Goal: Task Accomplishment & Management: Use online tool/utility

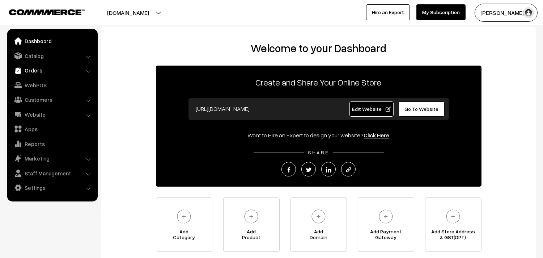
click at [42, 69] on link "Orders" at bounding box center [52, 70] width 86 height 13
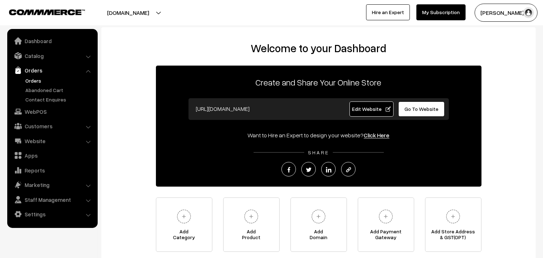
click at [41, 77] on link "Orders" at bounding box center [60, 81] width 72 height 8
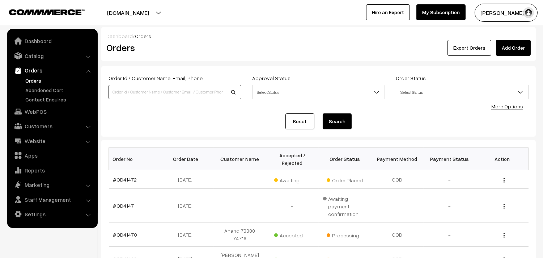
click at [141, 89] on input at bounding box center [174, 92] width 133 height 14
paste input "9381056518"
type input "9381056518"
click at [331, 122] on button "Search" at bounding box center [337, 121] width 29 height 16
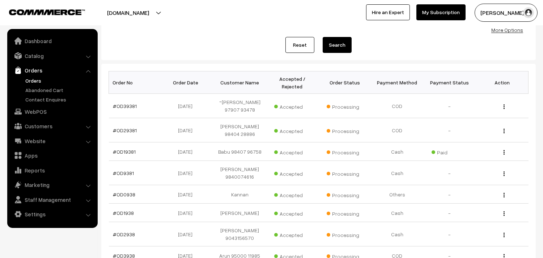
scroll to position [80, 0]
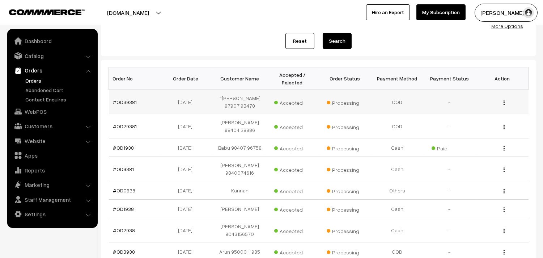
click at [123, 105] on td "#OD39381" at bounding box center [135, 102] width 52 height 24
click at [123, 102] on link "#OD39381" at bounding box center [125, 102] width 24 height 6
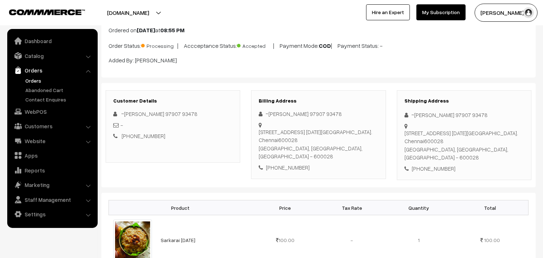
scroll to position [80, 0]
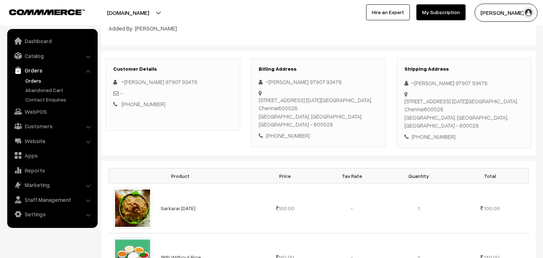
click at [28, 80] on link "Orders" at bounding box center [60, 81] width 72 height 8
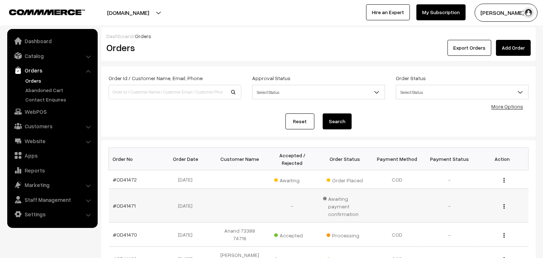
scroll to position [40, 0]
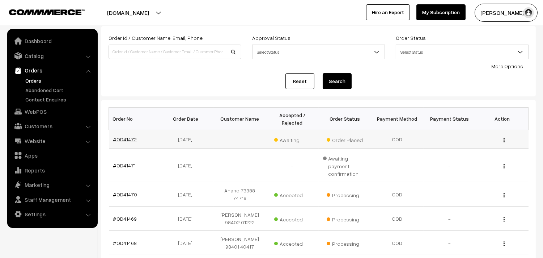
click at [127, 140] on link "#OD41472" at bounding box center [125, 139] width 24 height 6
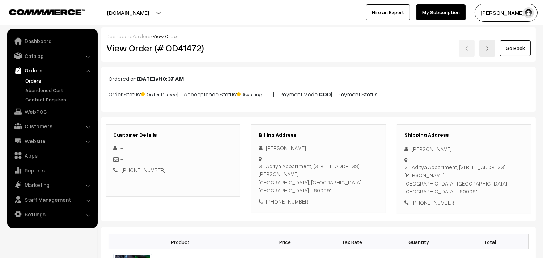
click at [27, 80] on link "Orders" at bounding box center [60, 81] width 72 height 8
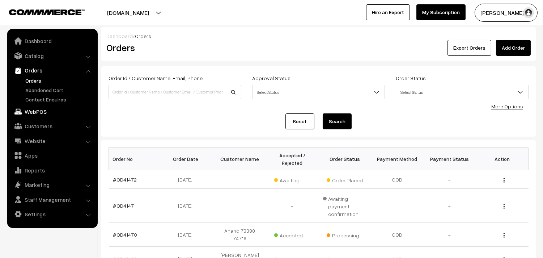
click at [28, 110] on link "WebPOS" at bounding box center [52, 111] width 86 height 13
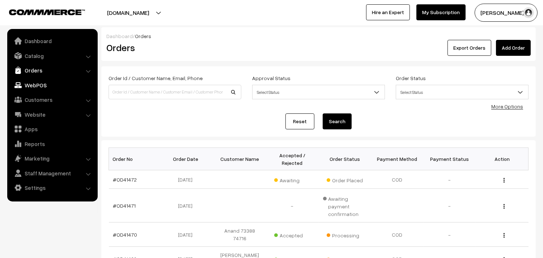
click at [33, 71] on link "Orders" at bounding box center [52, 70] width 86 height 13
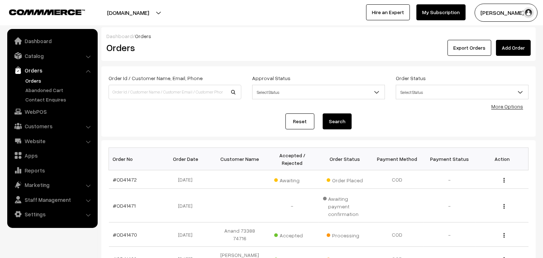
click at [33, 78] on link "Orders" at bounding box center [60, 81] width 72 height 8
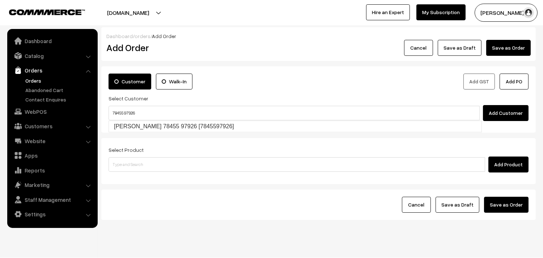
click at [124, 110] on input "78455 97926" at bounding box center [293, 113] width 371 height 14
click at [142, 123] on link "G.Magesh 78455 97926 [7845597926]" at bounding box center [295, 126] width 373 height 11
type input "78455 97926"
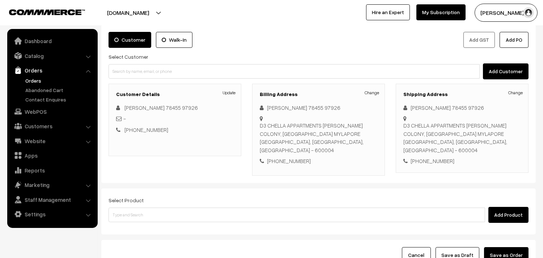
scroll to position [98, 0]
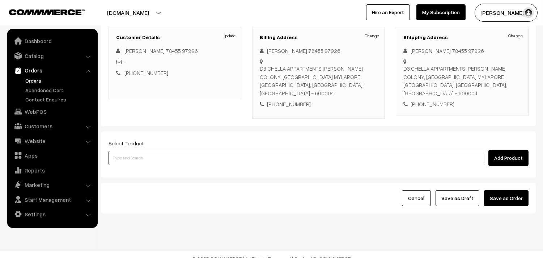
click at [142, 150] on input at bounding box center [296, 157] width 376 height 14
type input "kanche"
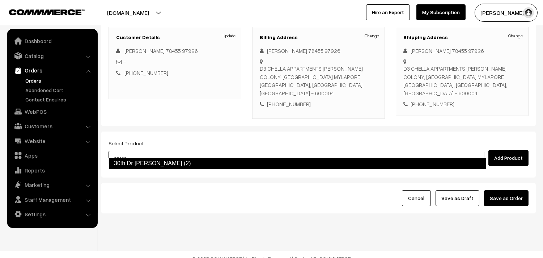
click at [153, 162] on link "30th Dr [PERSON_NAME] (2)" at bounding box center [297, 163] width 378 height 12
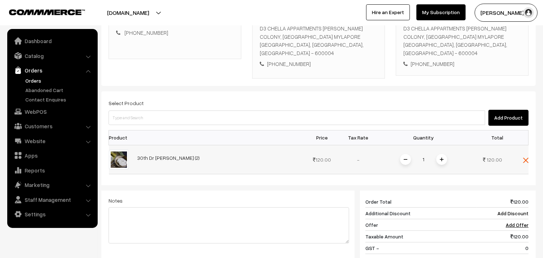
click at [437, 154] on span at bounding box center [441, 159] width 11 height 11
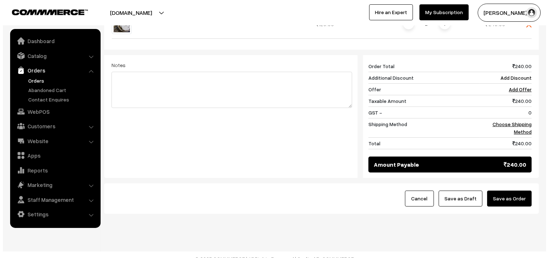
scroll to position [275, 0]
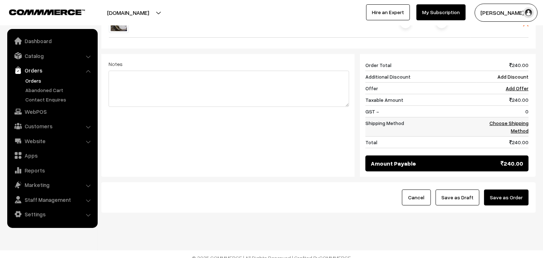
click at [512, 120] on link "Choose Shipping Method" at bounding box center [508, 127] width 39 height 14
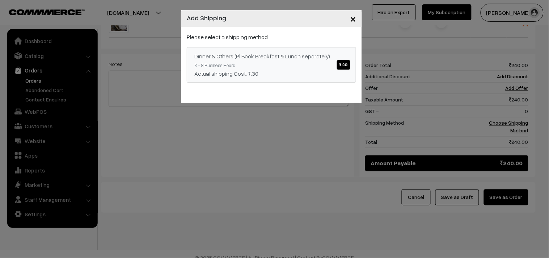
click at [331, 66] on link "Dinner & Others (Pl Book Breakfast & Lunch separately) ₹.30 3 - 8 Business Hour…" at bounding box center [271, 64] width 169 height 35
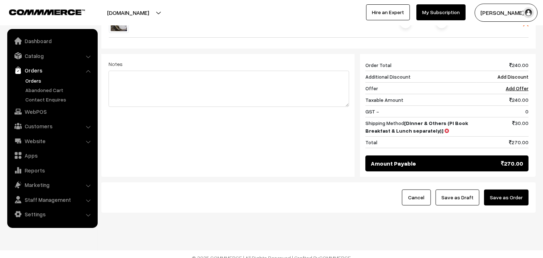
click at [508, 191] on button "Save as Order" at bounding box center [506, 197] width 44 height 16
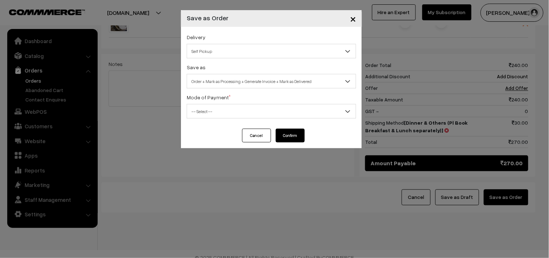
click at [222, 51] on span "Self Pickup" at bounding box center [271, 51] width 169 height 13
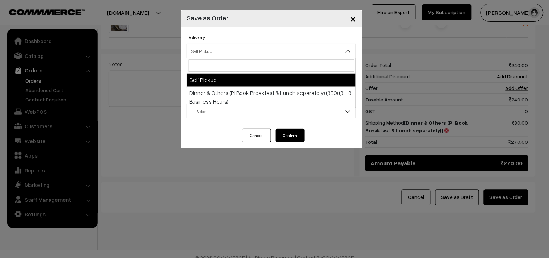
select select "DOP1"
select select "3"
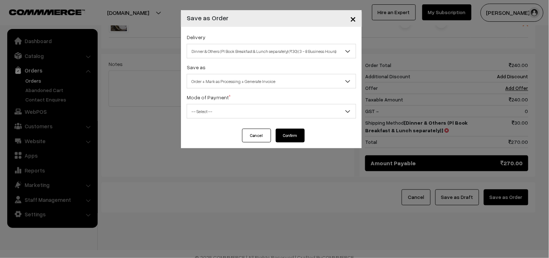
click at [228, 81] on span "Order + Mark as Processing + Generate Invoice" at bounding box center [271, 81] width 169 height 13
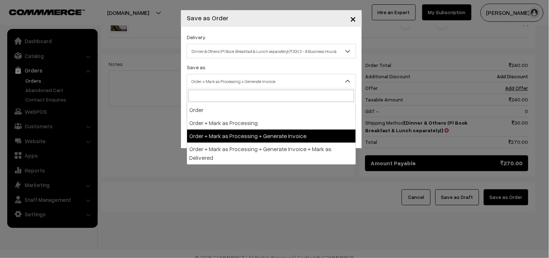
drag, startPoint x: 244, startPoint y: 135, endPoint x: 210, endPoint y: 112, distance: 40.7
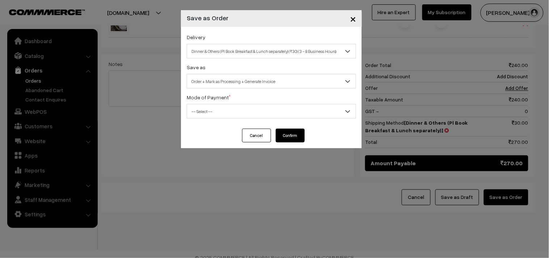
drag, startPoint x: 210, startPoint y: 112, endPoint x: 210, endPoint y: 116, distance: 3.7
click at [210, 112] on span "-- Select --" at bounding box center [271, 111] width 169 height 13
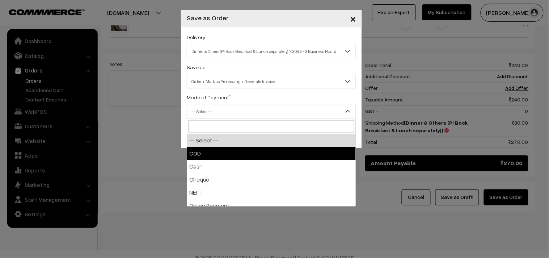
drag, startPoint x: 197, startPoint y: 151, endPoint x: 312, endPoint y: 144, distance: 115.6
select select "1"
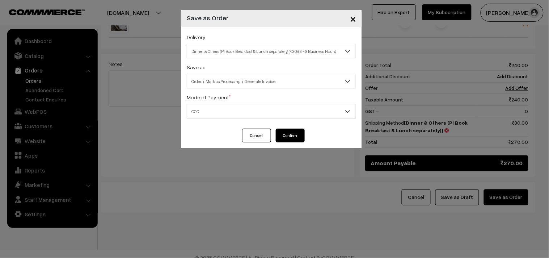
click at [299, 133] on button "Confirm" at bounding box center [290, 135] width 29 height 14
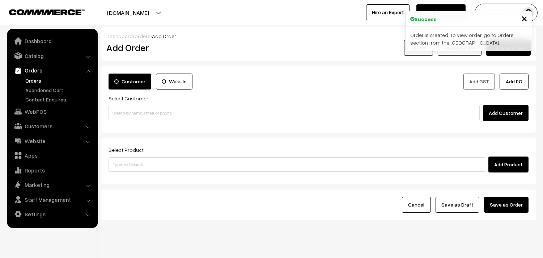
click at [34, 81] on link "Orders" at bounding box center [60, 81] width 72 height 8
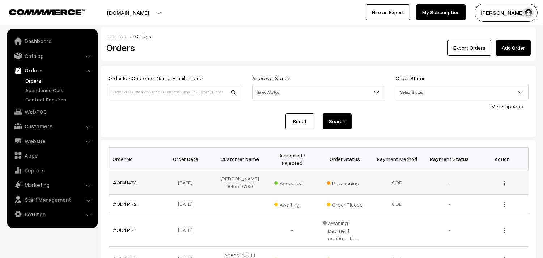
click at [132, 182] on link "#OD41473" at bounding box center [125, 182] width 24 height 6
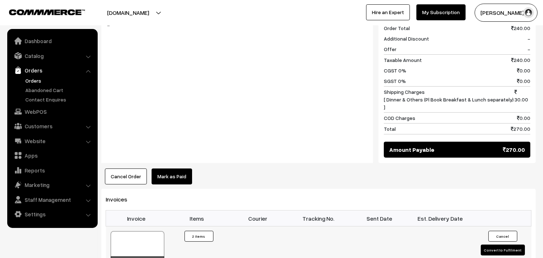
scroll to position [362, 0]
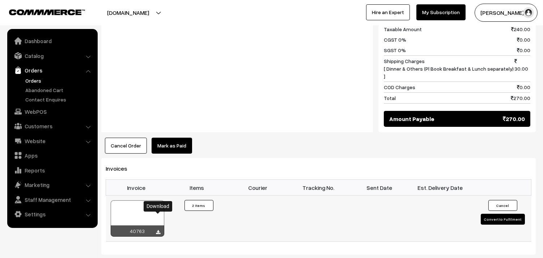
click at [158, 230] on icon at bounding box center [158, 232] width 4 height 5
click at [42, 114] on link "WebPOS" at bounding box center [52, 111] width 86 height 13
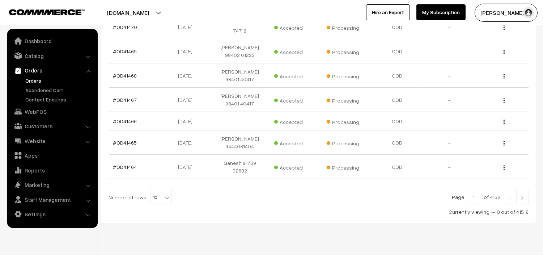
scroll to position [233, 0]
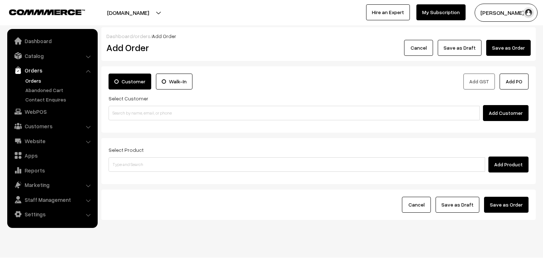
click at [137, 113] on input at bounding box center [293, 113] width 371 height 14
click at [124, 109] on input "95661 09592" at bounding box center [293, 113] width 371 height 14
click at [126, 123] on ul "No customers found." at bounding box center [294, 124] width 373 height 9
click at [124, 111] on input "95661 09592" at bounding box center [293, 113] width 371 height 14
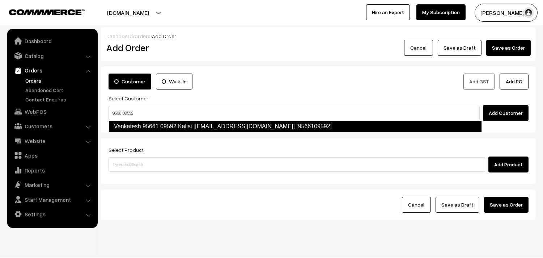
click at [171, 123] on link "Venkatesh 95661 09592 Kalisi [test713@gmail.com] [9566109592]" at bounding box center [294, 126] width 373 height 12
type input "9566109592"
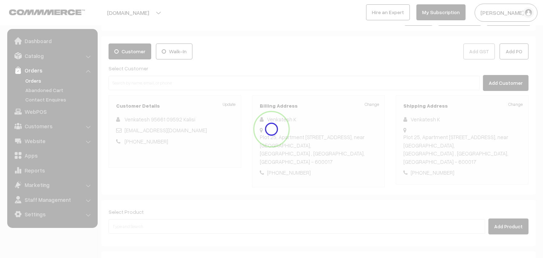
scroll to position [40, 0]
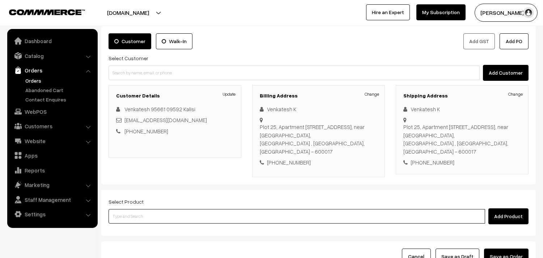
click at [148, 214] on input at bounding box center [296, 216] width 376 height 14
type input "30th d"
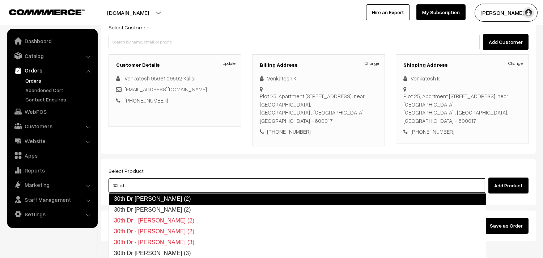
scroll to position [107, 0]
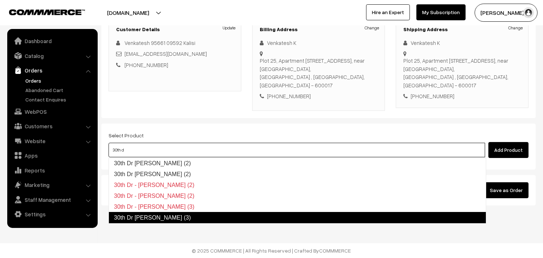
click at [166, 214] on link "30th Dr [PERSON_NAME] (3)" at bounding box center [297, 218] width 378 height 12
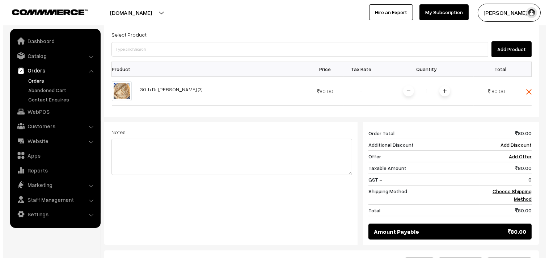
scroll to position [268, 0]
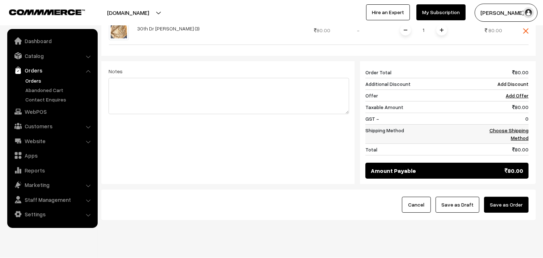
click at [519, 131] on link "Choose Shipping Method" at bounding box center [508, 134] width 39 height 14
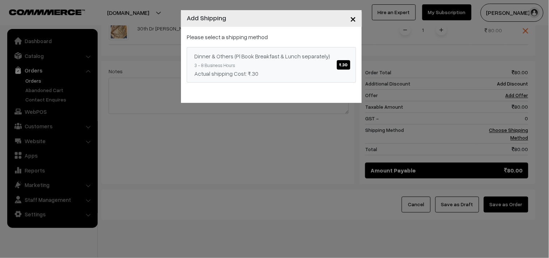
click at [345, 63] on span "₹.30" at bounding box center [343, 64] width 13 height 9
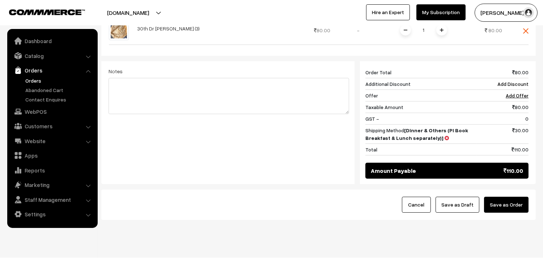
click at [512, 208] on button "Save as Order" at bounding box center [506, 204] width 44 height 16
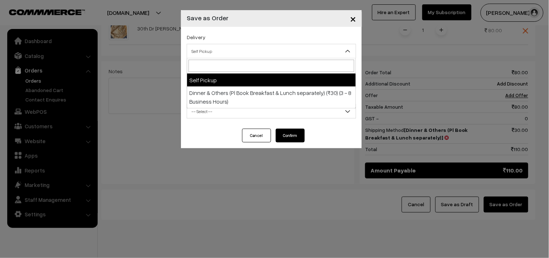
click at [216, 53] on span "Self Pickup" at bounding box center [271, 51] width 169 height 13
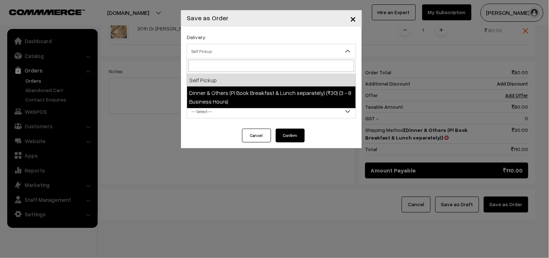
select select "DOP1"
select select "3"
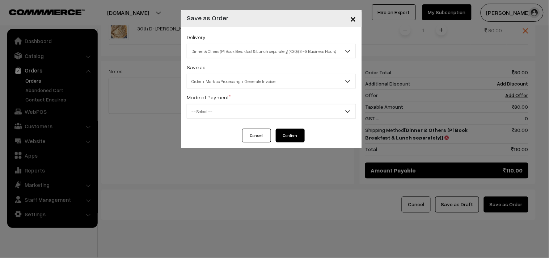
click at [237, 79] on span "Order + Mark as Processing + Generate Invoice" at bounding box center [271, 81] width 169 height 13
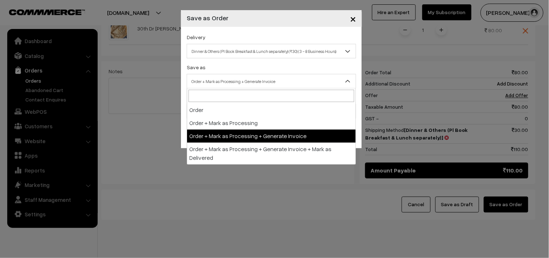
drag, startPoint x: 247, startPoint y: 137, endPoint x: 212, endPoint y: 111, distance: 43.7
click at [212, 111] on span "-- Select --" at bounding box center [271, 111] width 169 height 13
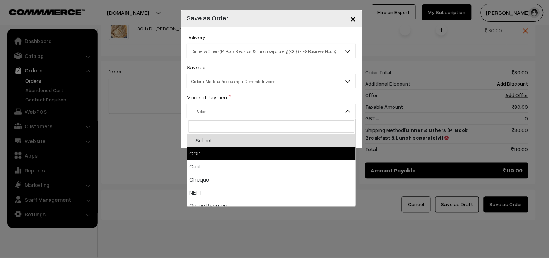
select select "1"
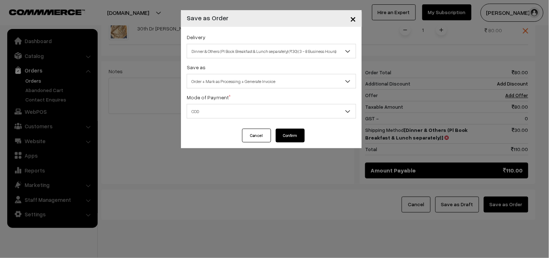
click at [300, 133] on button "Confirm" at bounding box center [290, 135] width 29 height 14
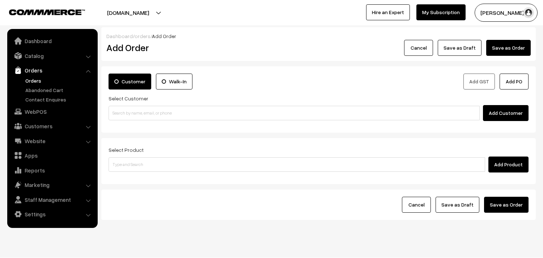
click at [34, 80] on link "Orders" at bounding box center [60, 81] width 72 height 8
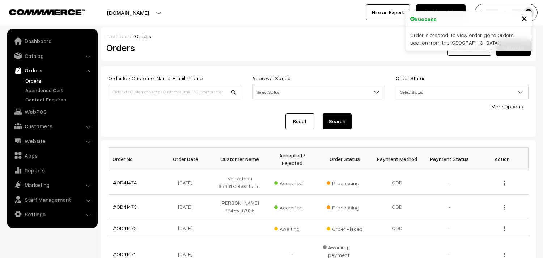
click at [128, 183] on link "#OD41474" at bounding box center [125, 182] width 24 height 6
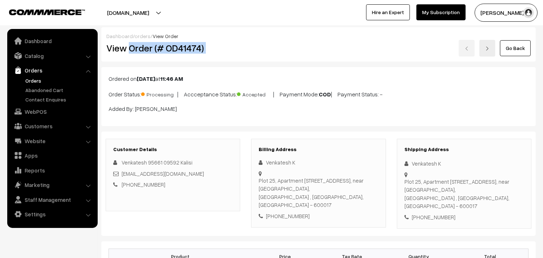
drag, startPoint x: 131, startPoint y: 46, endPoint x: 268, endPoint y: 43, distance: 137.1
click at [268, 43] on div "View Order (# OD41474) Go Back" at bounding box center [318, 48] width 435 height 17
copy div "Order (# OD41474)"
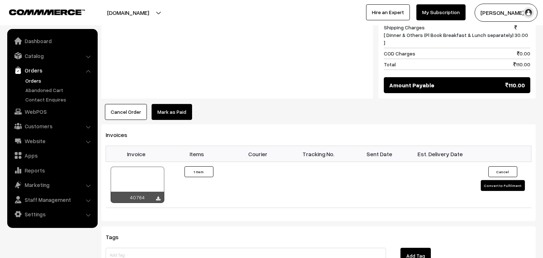
scroll to position [482, 0]
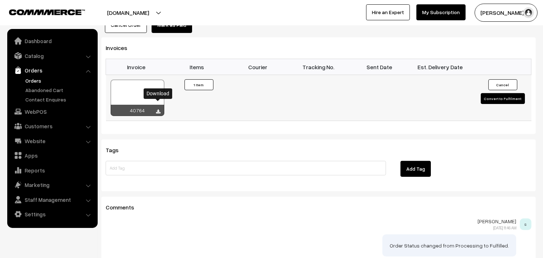
click at [159, 109] on icon at bounding box center [158, 111] width 4 height 5
click at [35, 106] on link "WebPOS" at bounding box center [52, 111] width 86 height 13
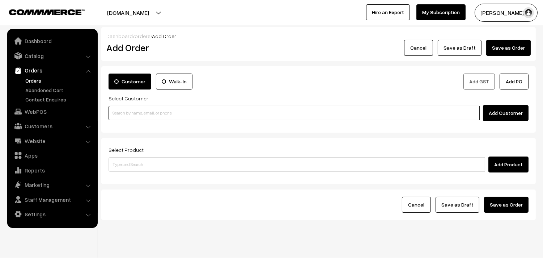
click at [128, 110] on input at bounding box center [293, 113] width 371 height 14
paste input "98487 29581"
drag, startPoint x: 122, startPoint y: 109, endPoint x: 165, endPoint y: 100, distance: 44.0
click at [122, 109] on input "98487 29581" at bounding box center [293, 113] width 371 height 14
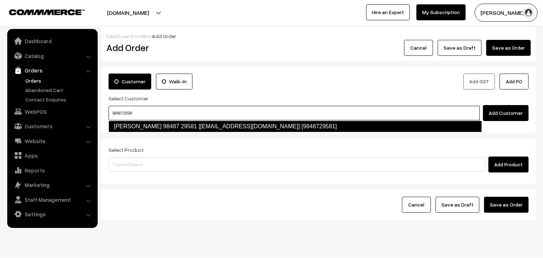
click at [148, 128] on link "vijayasarathy 98487 29581 [Annam25@gmail.com] [9848729581]" at bounding box center [294, 126] width 373 height 12
type input "9848729581"
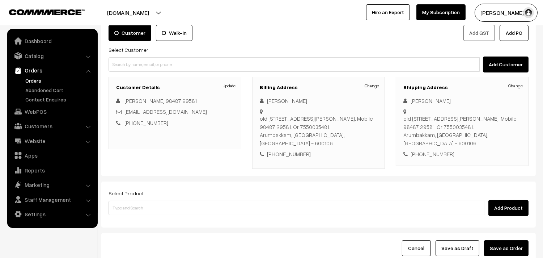
scroll to position [107, 0]
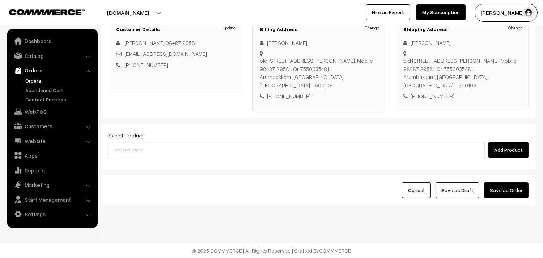
click at [165, 143] on input at bounding box center [296, 149] width 376 height 14
type input "kanche"
click at [163, 158] on link "30th Dr Kancheepuram Idly (2)" at bounding box center [297, 163] width 377 height 11
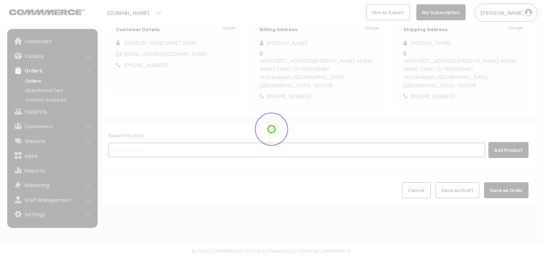
click at [146, 148] on input at bounding box center [296, 149] width 376 height 14
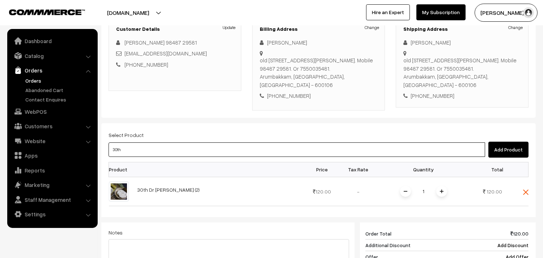
type input "30th d"
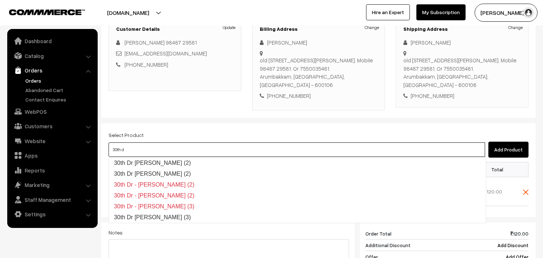
click at [145, 159] on link "30th Dr Poori (2)" at bounding box center [297, 162] width 377 height 11
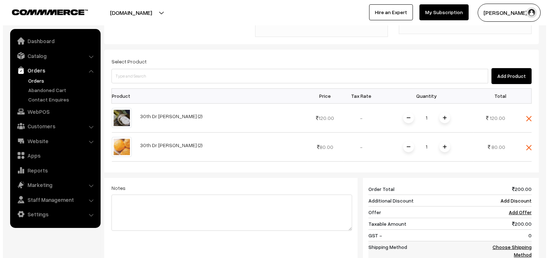
scroll to position [308, 0]
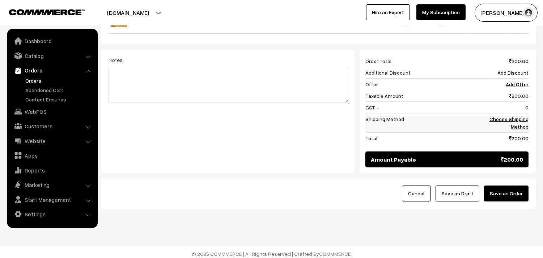
click at [517, 117] on link "Choose Shipping Method" at bounding box center [508, 123] width 39 height 14
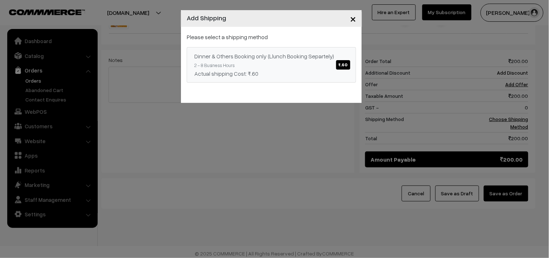
click at [336, 59] on div "Dinner & Others Booking only (Llunch Booking Separtely) ₹.60" at bounding box center [271, 56] width 154 height 9
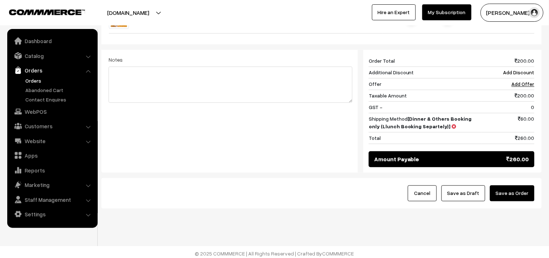
click at [500, 196] on button "Save as Order" at bounding box center [512, 193] width 44 height 16
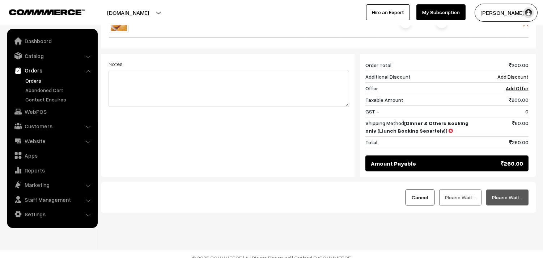
click at [0, 0] on div at bounding box center [0, 0] width 0 height 0
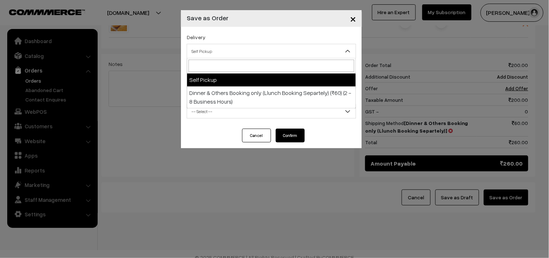
click at [226, 50] on span "Self Pickup" at bounding box center [271, 51] width 169 height 13
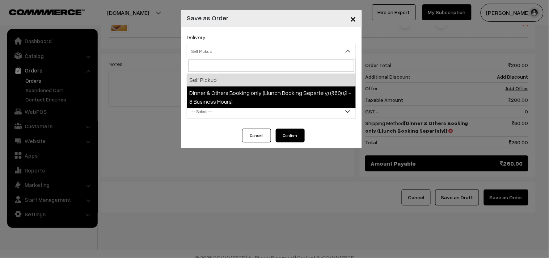
select select "DOB3"
select select "3"
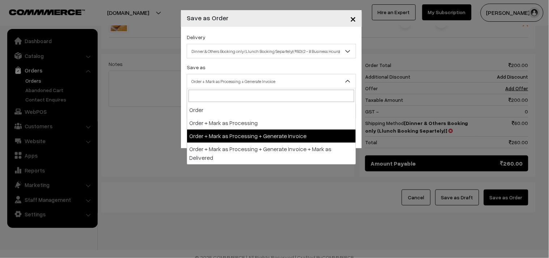
click at [227, 81] on span "Order + Mark as Processing + Generate Invoice" at bounding box center [271, 81] width 169 height 13
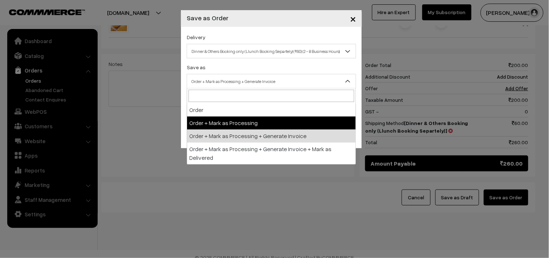
drag, startPoint x: 235, startPoint y: 130, endPoint x: 225, endPoint y: 127, distance: 10.6
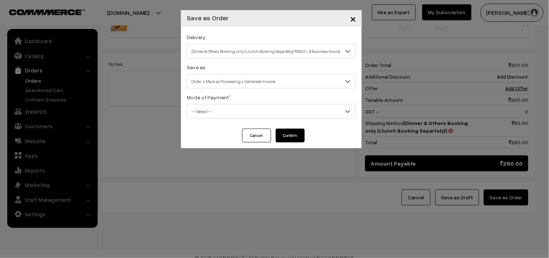
click at [200, 112] on span "-- Select --" at bounding box center [271, 111] width 169 height 13
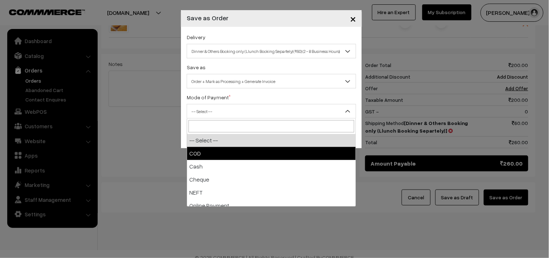
drag, startPoint x: 197, startPoint y: 151, endPoint x: 210, endPoint y: 150, distance: 13.0
select select "1"
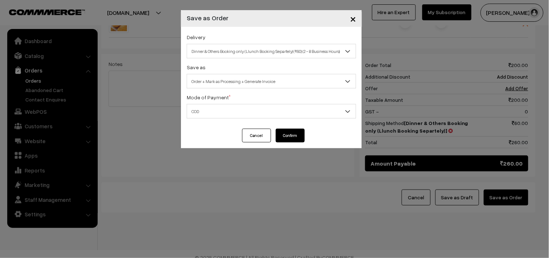
click at [286, 135] on button "Confirm" at bounding box center [290, 135] width 29 height 14
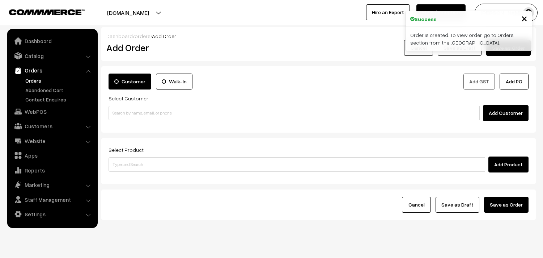
click at [37, 81] on link "Orders" at bounding box center [60, 81] width 72 height 8
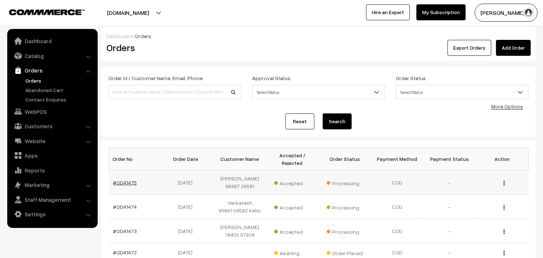
click at [123, 181] on link "#OD41475" at bounding box center [125, 182] width 24 height 6
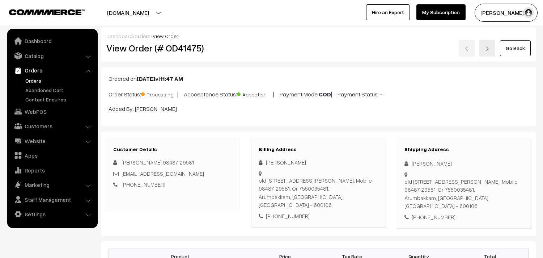
click at [227, 45] on h2 "View Order (# OD41475)" at bounding box center [173, 47] width 134 height 11
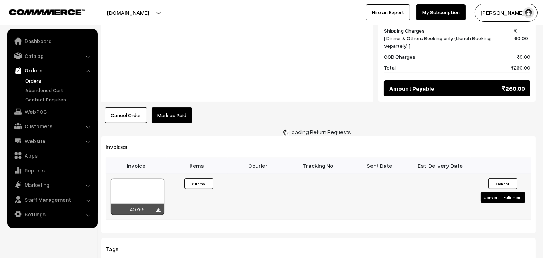
scroll to position [442, 0]
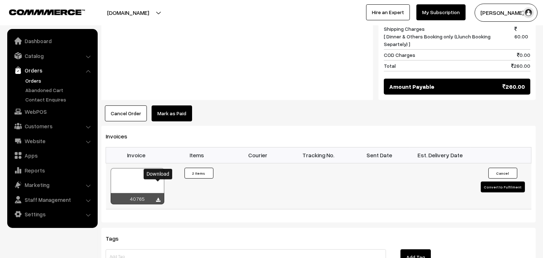
click at [157, 197] on icon at bounding box center [158, 199] width 4 height 5
click at [50, 115] on link "WebPOS" at bounding box center [52, 111] width 86 height 13
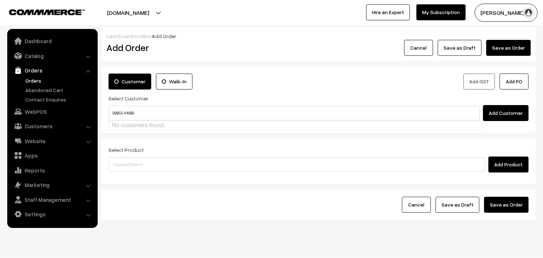
click at [124, 109] on input "99855 44689" at bounding box center [293, 113] width 371 height 14
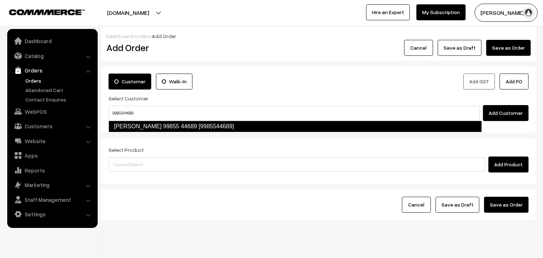
click at [163, 125] on link "[PERSON_NAME] 99855 44689 [9985544689]" at bounding box center [294, 126] width 373 height 12
type input "9985544689"
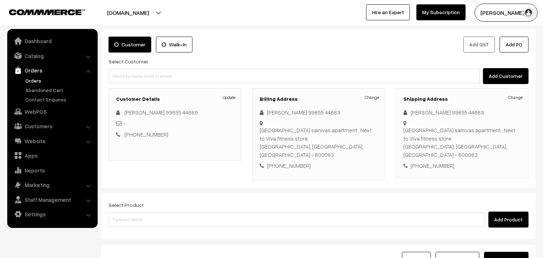
scroll to position [98, 0]
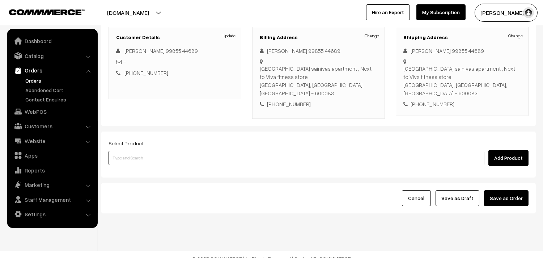
click at [163, 150] on input at bounding box center [296, 157] width 376 height 14
type input "kanche"
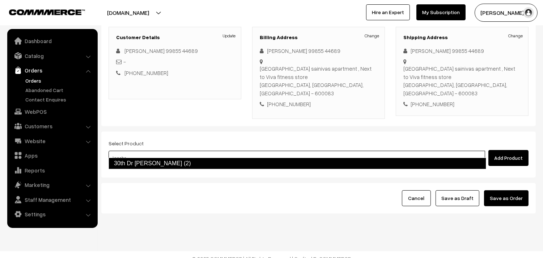
click at [160, 158] on link "30th Dr [PERSON_NAME] (2)" at bounding box center [297, 163] width 378 height 12
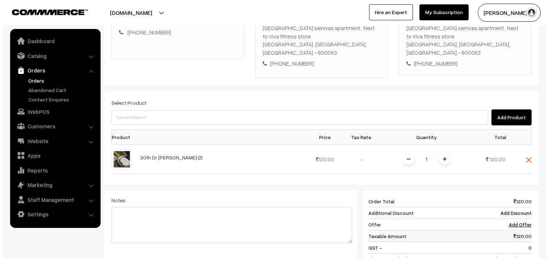
scroll to position [219, 0]
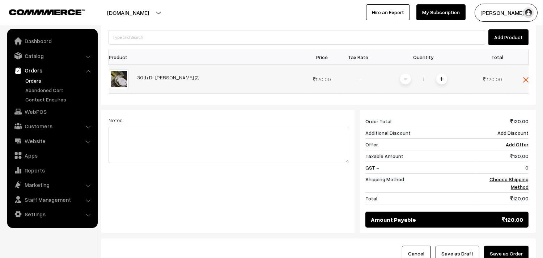
drag, startPoint x: 441, startPoint y: 67, endPoint x: 457, endPoint y: 82, distance: 21.7
click at [441, 73] on span at bounding box center [441, 78] width 11 height 11
click at [503, 176] on link "Choose Shipping Method" at bounding box center [508, 183] width 39 height 14
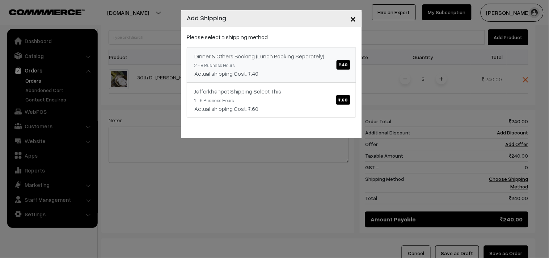
click at [328, 70] on div "Actual shipping Cost: ₹.40" at bounding box center [271, 73] width 154 height 9
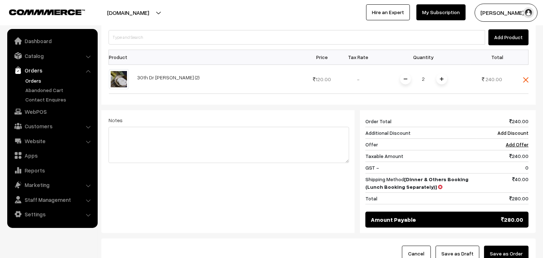
click at [497, 238] on div "Cancel Save as Draft Save as Order" at bounding box center [318, 253] width 434 height 30
click at [498, 245] on button "Save as Order" at bounding box center [506, 253] width 44 height 16
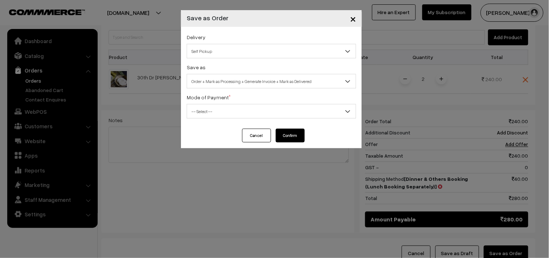
click at [208, 60] on div "Delivery Self Pickup Dinner & Others Booking (Lunch Booking Separately) (₹40) (…" at bounding box center [271, 78] width 181 height 102
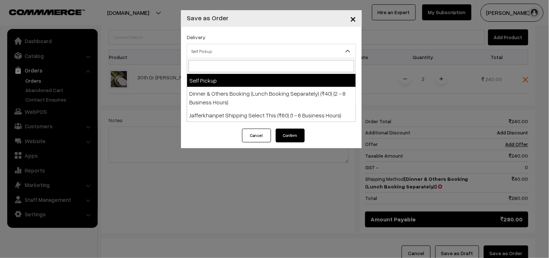
click at [212, 50] on span "Self Pickup" at bounding box center [271, 51] width 169 height 13
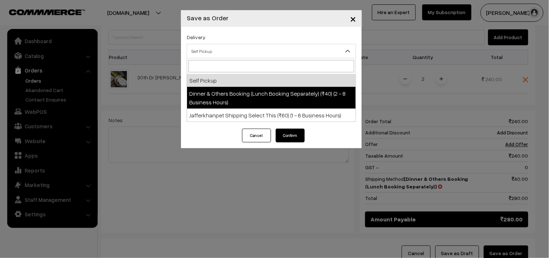
select select "DOB1"
select select "3"
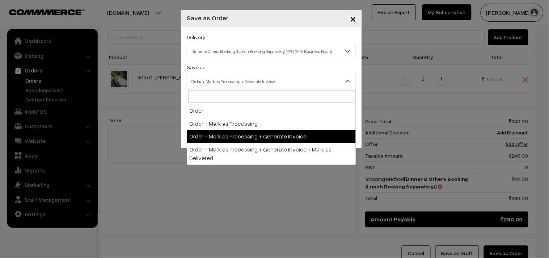
click at [224, 81] on span "Order + Mark as Processing + Generate Invoice" at bounding box center [271, 81] width 169 height 13
drag, startPoint x: 241, startPoint y: 136, endPoint x: 209, endPoint y: 120, distance: 35.9
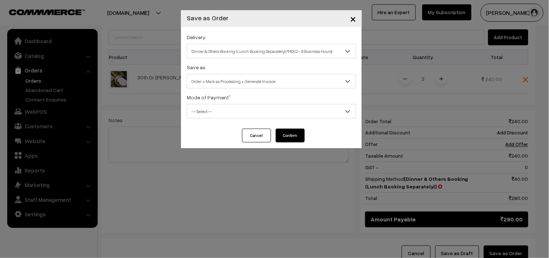
click at [209, 120] on div "Delivery Self Pickup Dinner & Others Booking (Lunch Booking Separately) (₹40) (…" at bounding box center [271, 78] width 181 height 102
click at [203, 118] on div "Delivery Self Pickup Dinner & Others Booking (Lunch Booking Separately) (₹40) (…" at bounding box center [271, 78] width 181 height 102
click at [201, 112] on span "-- Select --" at bounding box center [271, 111] width 169 height 13
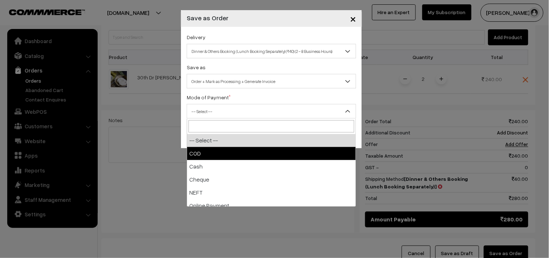
select select "1"
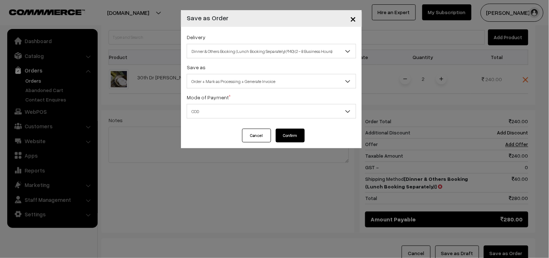
click at [288, 135] on button "Confirm" at bounding box center [290, 135] width 29 height 14
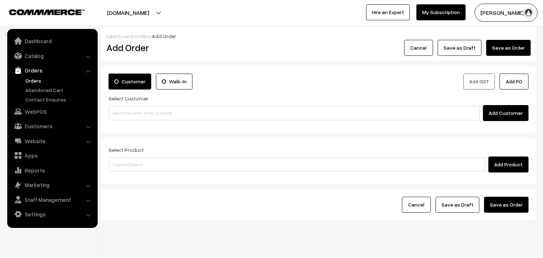
click at [37, 78] on link "Orders" at bounding box center [60, 81] width 72 height 8
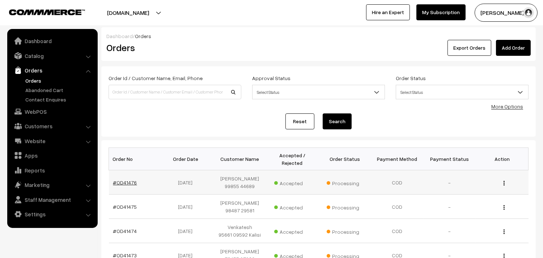
click at [128, 179] on link "#OD41476" at bounding box center [125, 182] width 24 height 6
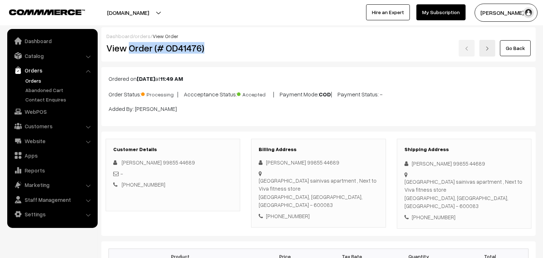
click at [219, 44] on h2 "View Order (# OD41476)" at bounding box center [173, 47] width 134 height 11
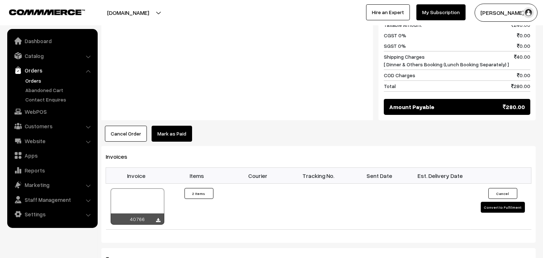
scroll to position [442, 0]
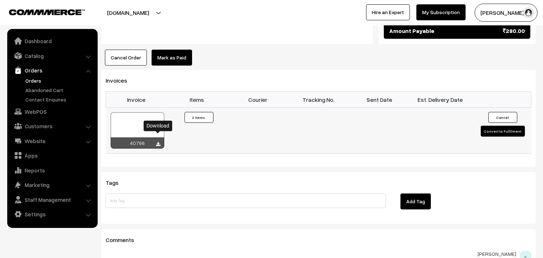
click at [158, 142] on icon at bounding box center [158, 144] width 4 height 5
click at [38, 107] on link "WebPOS" at bounding box center [52, 111] width 86 height 13
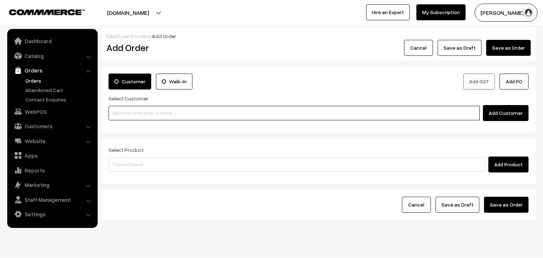
click at [122, 108] on input at bounding box center [293, 113] width 371 height 14
paste input "95511 02555"
click at [122, 108] on input "95511 02555" at bounding box center [293, 113] width 371 height 14
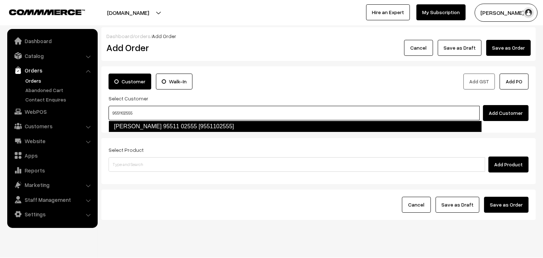
click at [136, 129] on link "[PERSON_NAME] 95511 02555 [9551102555]" at bounding box center [294, 126] width 373 height 12
type input "9551102555"
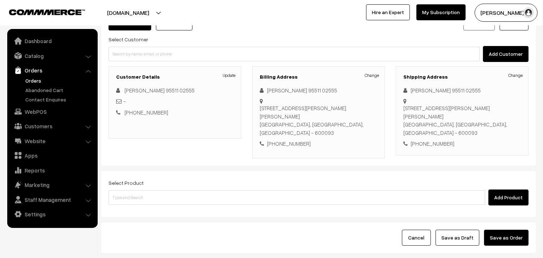
scroll to position [98, 0]
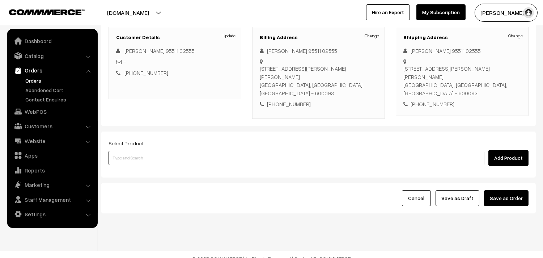
drag, startPoint x: 174, startPoint y: 154, endPoint x: 172, endPoint y: 150, distance: 4.7
click at [174, 154] on input at bounding box center [296, 157] width 376 height 14
type input "kanche"
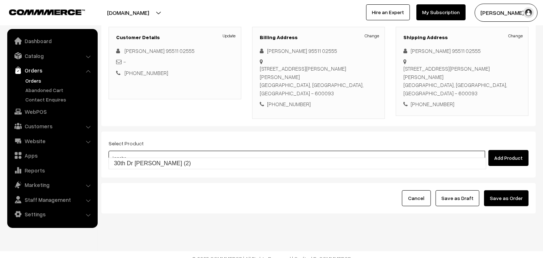
click at [170, 161] on link "30th Dr [PERSON_NAME] (2)" at bounding box center [297, 163] width 377 height 11
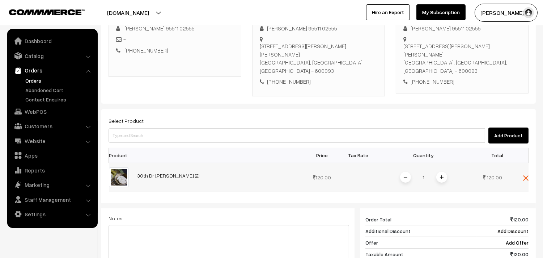
scroll to position [139, 0]
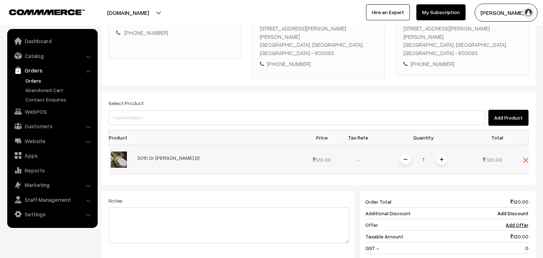
click at [449, 153] on div "1" at bounding box center [423, 159] width 54 height 13
click at [445, 154] on span at bounding box center [441, 159] width 11 height 11
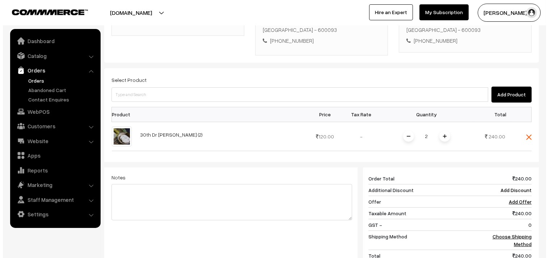
scroll to position [179, 0]
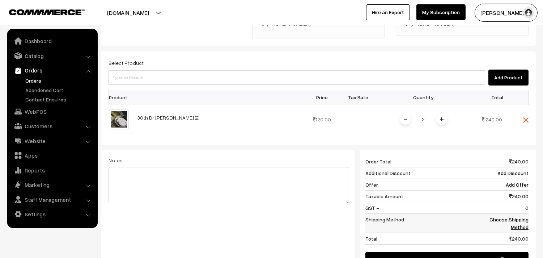
click at [512, 216] on link "Choose Shipping Method" at bounding box center [508, 223] width 39 height 14
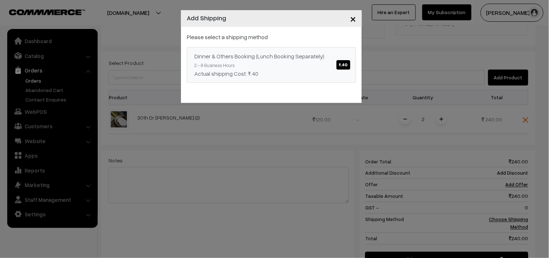
click at [327, 59] on div "Dinner & Others Booking (Lunch Booking Separately) ₹.40" at bounding box center [271, 56] width 154 height 9
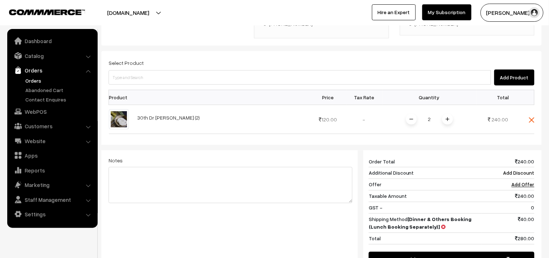
scroll to position [259, 0]
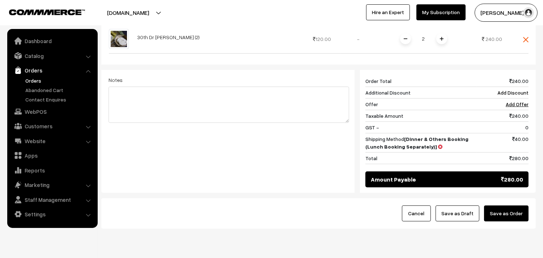
click at [505, 205] on button "Save as Order" at bounding box center [506, 213] width 44 height 16
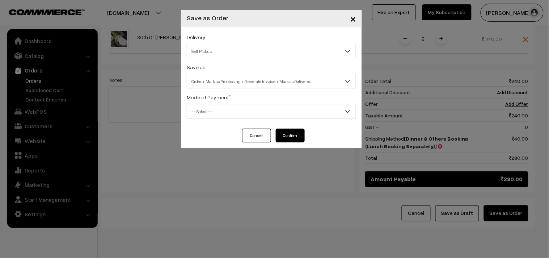
click at [220, 50] on span "Self Pickup" at bounding box center [271, 51] width 169 height 13
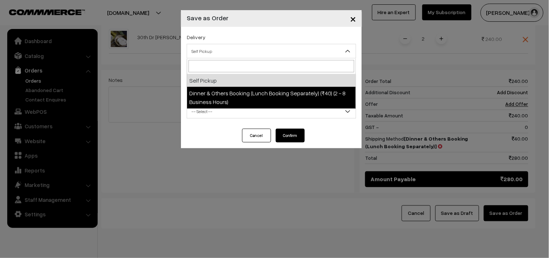
select select "DOB1"
select select "3"
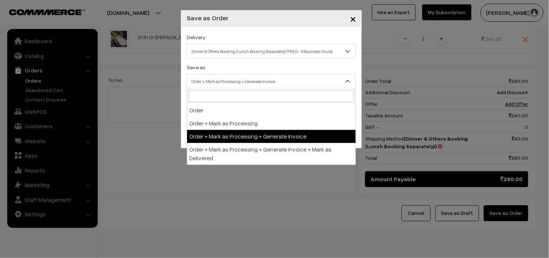
click at [229, 81] on span "Order + Mark as Processing + Generate Invoice" at bounding box center [271, 81] width 169 height 13
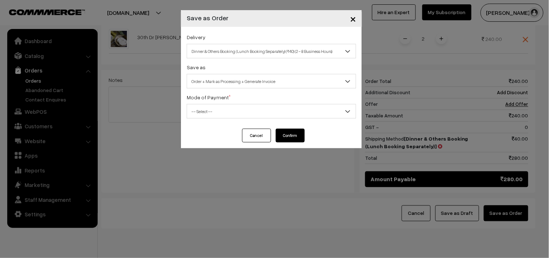
click at [209, 122] on div "Delivery Self Pickup Dinner & Others Booking (Lunch Booking Separately) (₹40) (…" at bounding box center [271, 78] width 181 height 102
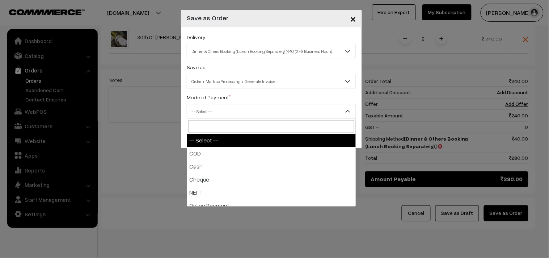
drag, startPoint x: 207, startPoint y: 111, endPoint x: 199, endPoint y: 151, distance: 40.9
click at [205, 115] on span "-- Select --" at bounding box center [271, 111] width 169 height 13
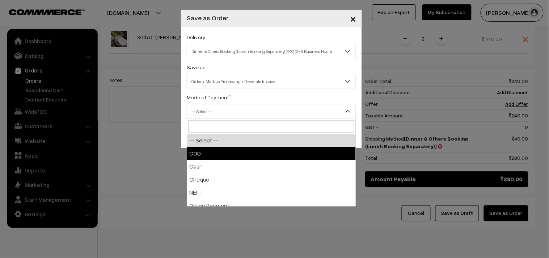
select select "1"
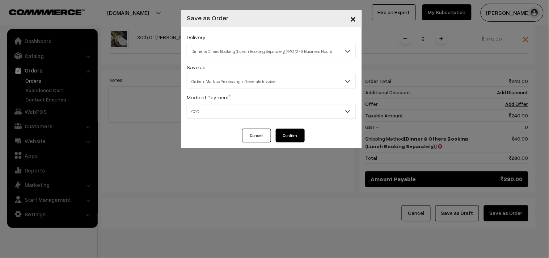
click at [290, 135] on button "Confirm" at bounding box center [290, 135] width 29 height 14
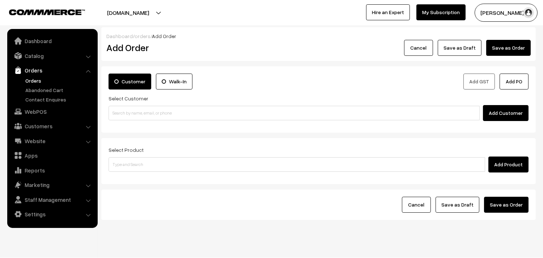
click at [38, 80] on link "Orders" at bounding box center [60, 81] width 72 height 8
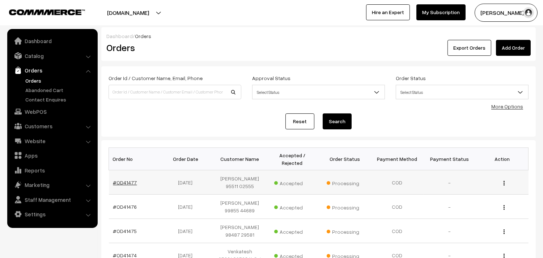
click at [127, 183] on link "#OD41477" at bounding box center [125, 182] width 24 height 6
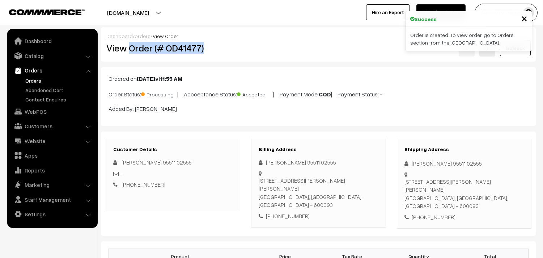
click at [218, 44] on h2 "View Order (# OD41477)" at bounding box center [173, 47] width 134 height 11
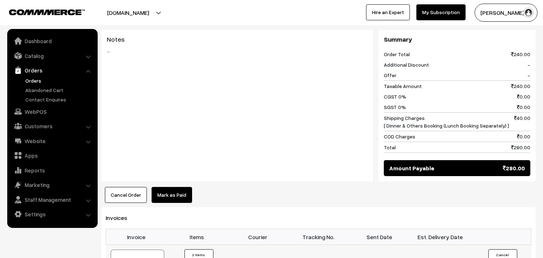
scroll to position [362, 0]
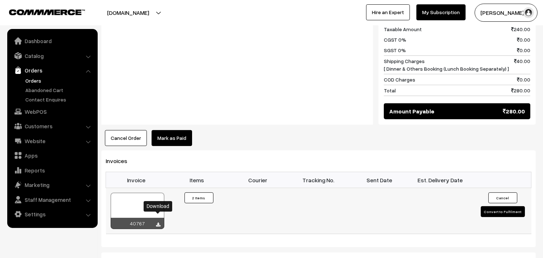
click at [158, 222] on icon at bounding box center [158, 224] width 4 height 5
click at [35, 116] on link "WebPOS" at bounding box center [52, 111] width 86 height 13
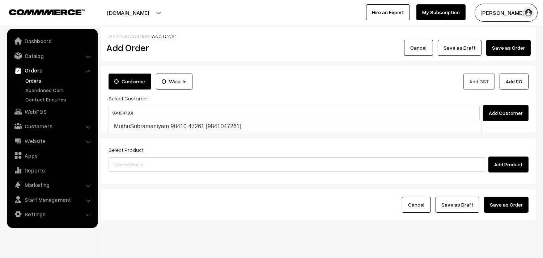
click at [124, 121] on link "MuthuSubramaniyam 98410 47261 [9841047261]" at bounding box center [295, 126] width 373 height 11
type input "98410 47261"
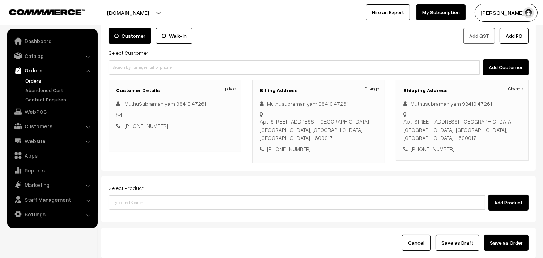
scroll to position [98, 0]
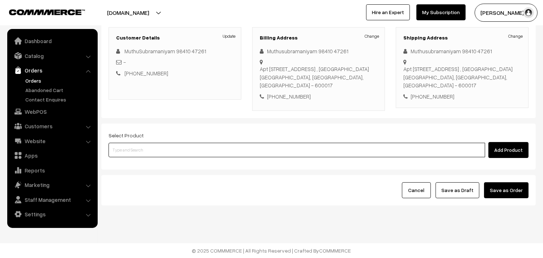
drag, startPoint x: 145, startPoint y: 149, endPoint x: 149, endPoint y: 139, distance: 10.5
click at [146, 146] on input at bounding box center [296, 149] width 376 height 14
type input "pototo salt"
click at [139, 158] on link "Pototo Salt" at bounding box center [297, 163] width 377 height 11
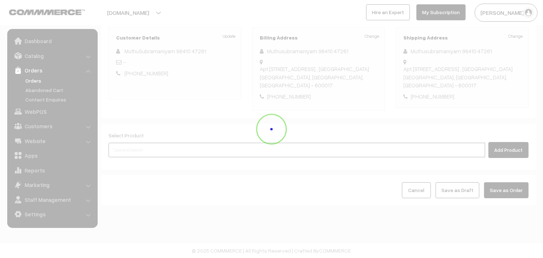
click at [136, 147] on input at bounding box center [296, 149] width 376 height 14
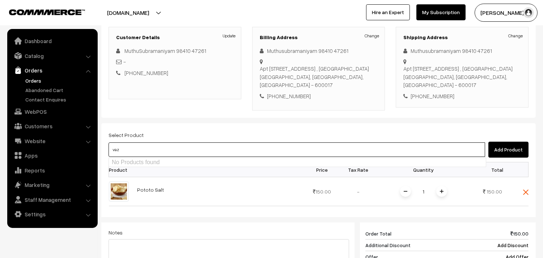
type input "vazh"
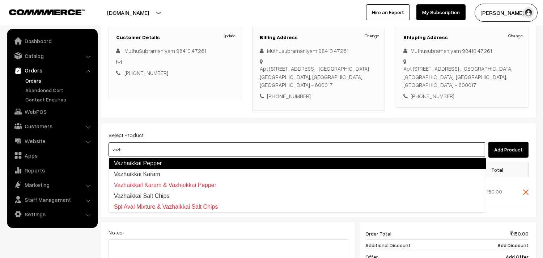
click at [135, 162] on link "Vazhaikkai Pepper" at bounding box center [297, 163] width 378 height 12
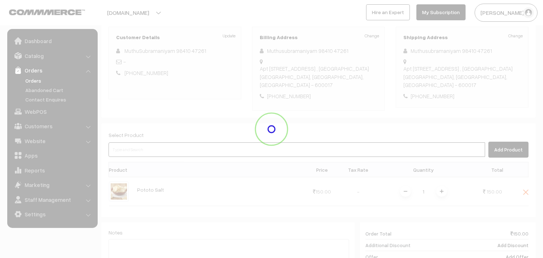
click at [136, 152] on input at bounding box center [296, 149] width 376 height 14
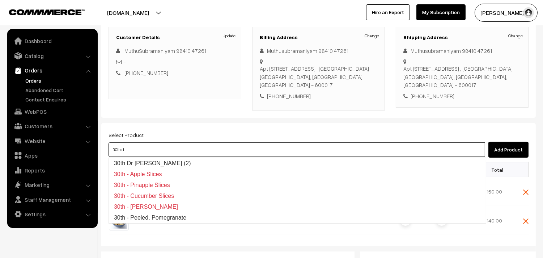
type input "30th dr"
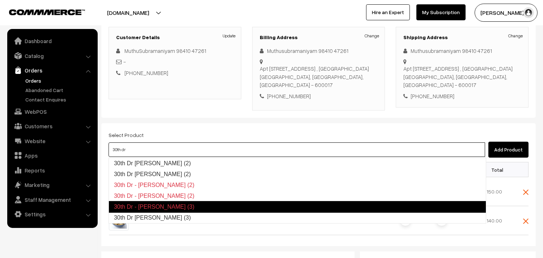
click at [145, 215] on link "30th Dr Chapathi (3)" at bounding box center [297, 217] width 377 height 11
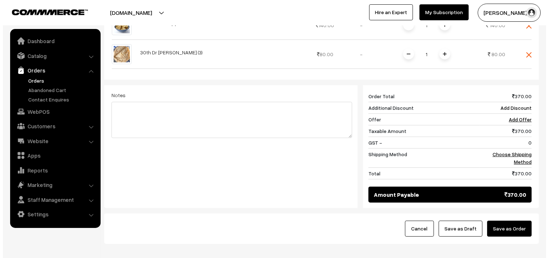
scroll to position [333, 0]
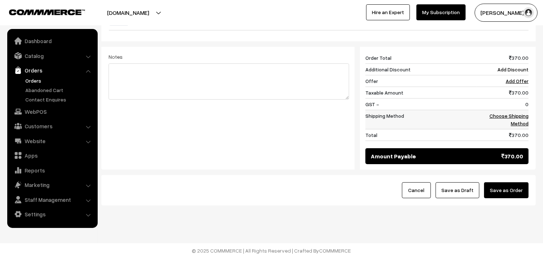
click at [516, 119] on link "Choose Shipping Method" at bounding box center [508, 119] width 39 height 14
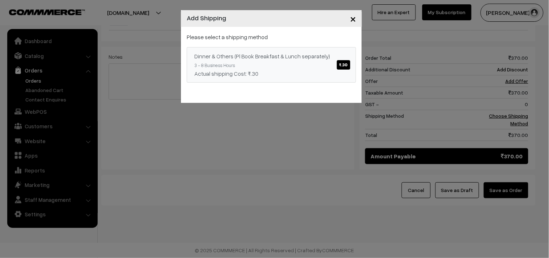
click at [346, 63] on span "₹.30" at bounding box center [343, 64] width 13 height 9
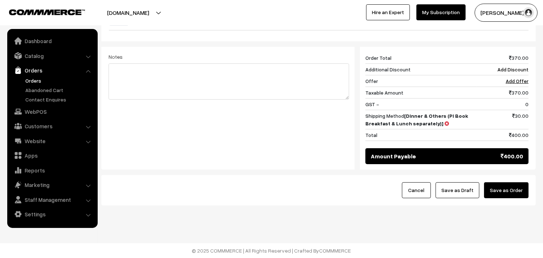
click at [499, 192] on button "Save as Order" at bounding box center [506, 190] width 44 height 16
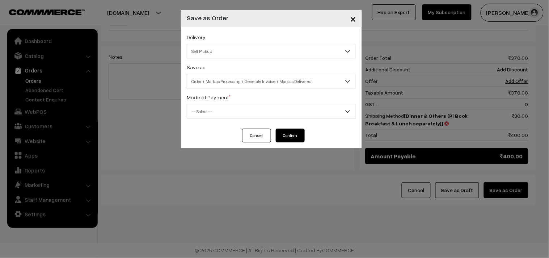
click at [207, 48] on span "Self Pickup" at bounding box center [271, 51] width 169 height 13
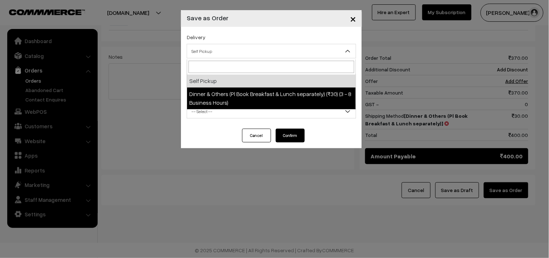
select select "DOP1"
select select "3"
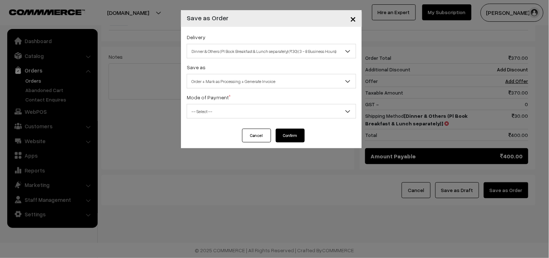
click at [228, 85] on span "Order + Mark as Processing + Generate Invoice" at bounding box center [271, 81] width 169 height 13
click at [207, 114] on span "-- Select --" at bounding box center [271, 111] width 169 height 13
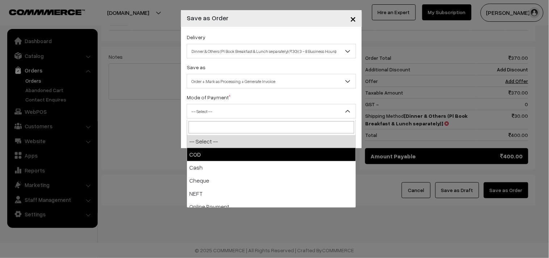
select select "1"
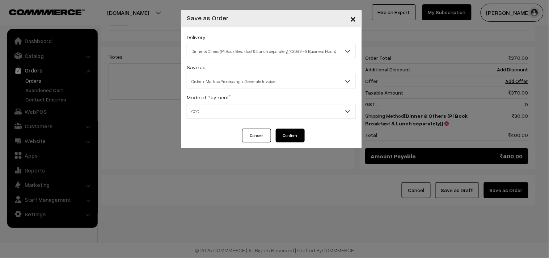
click at [284, 139] on button "Confirm" at bounding box center [290, 135] width 29 height 14
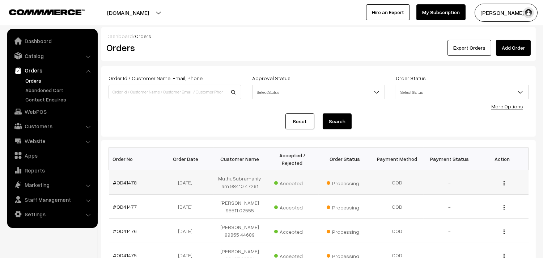
click at [120, 183] on link "#OD41478" at bounding box center [125, 182] width 24 height 6
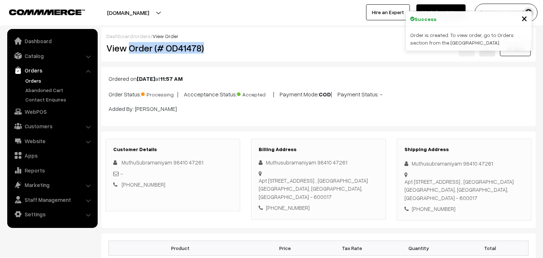
drag, startPoint x: 0, startPoint y: 0, endPoint x: 224, endPoint y: 49, distance: 229.6
click at [224, 49] on h2 "View Order (# OD41478)" at bounding box center [173, 47] width 134 height 11
copy h2 "Order (# OD41478)"
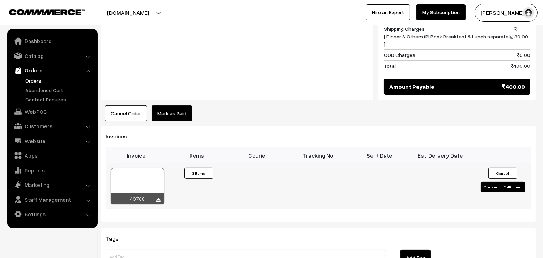
scroll to position [482, 0]
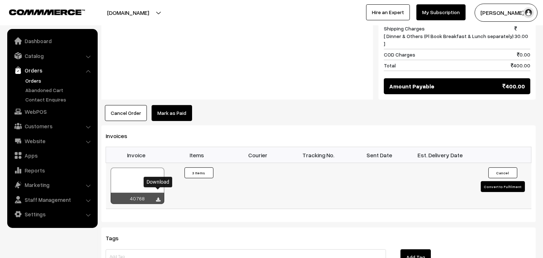
click at [158, 197] on icon at bounding box center [158, 199] width 4 height 5
click at [34, 110] on link "WebPOS" at bounding box center [52, 111] width 86 height 13
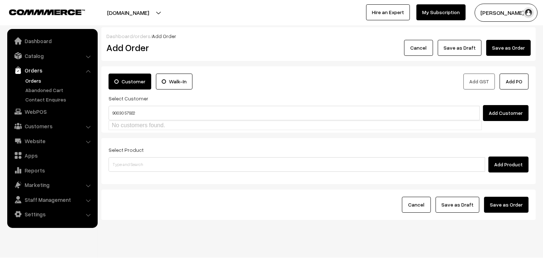
click at [123, 110] on input "90030 57922" at bounding box center [293, 113] width 371 height 14
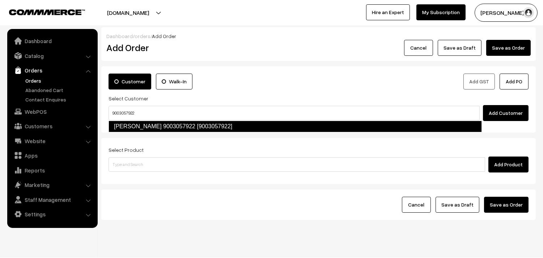
click at [140, 124] on link "[PERSON_NAME] 9003057922 [9003057922]" at bounding box center [294, 126] width 373 height 12
type input "9003057922"
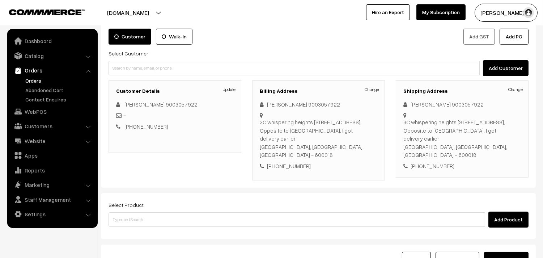
scroll to position [98, 0]
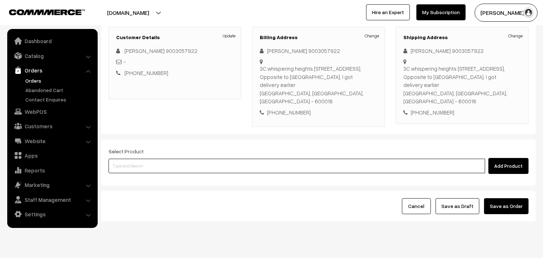
click at [171, 158] on input at bounding box center [296, 165] width 376 height 14
type input "kanche"
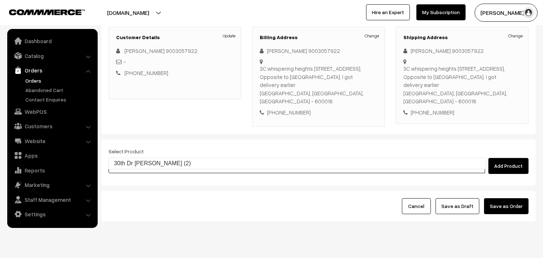
click at [172, 160] on link "30th Dr Kancheepuram Idly (2)" at bounding box center [297, 163] width 377 height 11
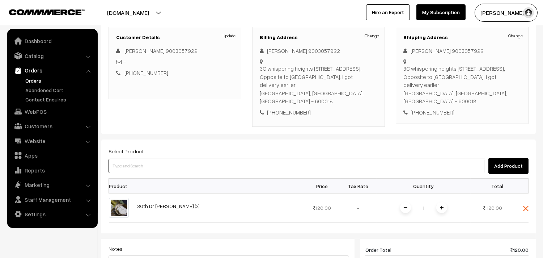
drag, startPoint x: 146, startPoint y: 145, endPoint x: 157, endPoint y: 132, distance: 17.0
click at [149, 158] on input at bounding box center [296, 165] width 376 height 14
type input "poori"
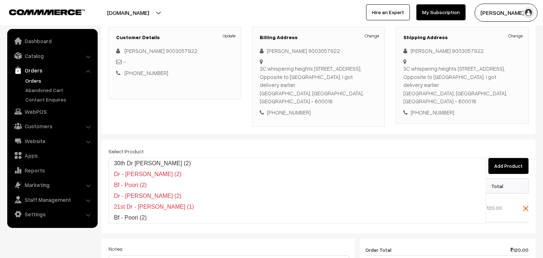
click at [143, 159] on body "Thank you for showing interest. Our team will call you shortly. Close annamfood…" at bounding box center [271, 176] width 543 height 548
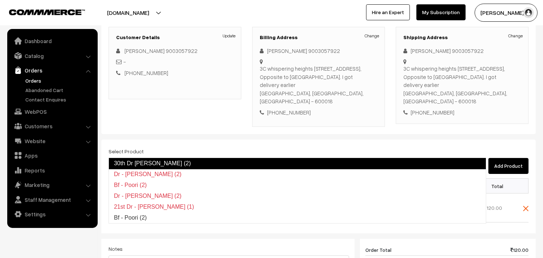
click at [175, 162] on link "30th Dr Poori (2)" at bounding box center [297, 163] width 378 height 12
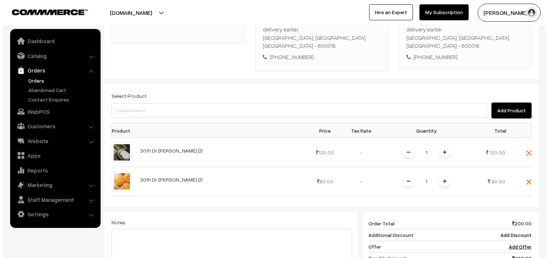
scroll to position [259, 0]
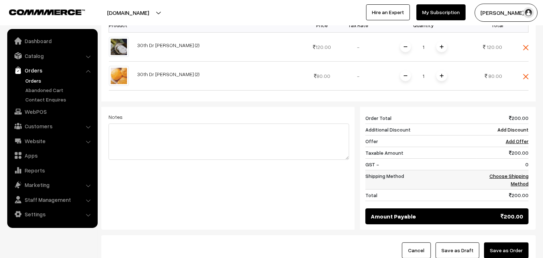
click at [504, 173] on link "Choose Shipping Method" at bounding box center [508, 180] width 39 height 14
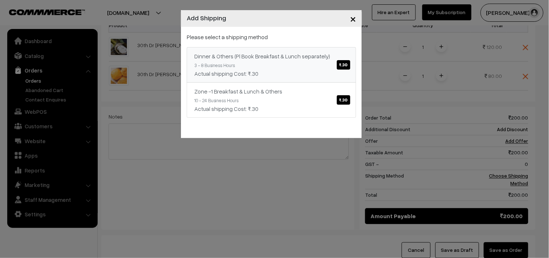
click at [319, 59] on div "Dinner & Others (Pl Book Breakfast & Lunch separately) ₹.30" at bounding box center [271, 56] width 154 height 9
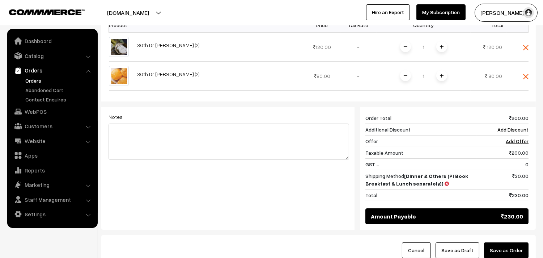
click at [507, 242] on button "Save as Order" at bounding box center [506, 250] width 44 height 16
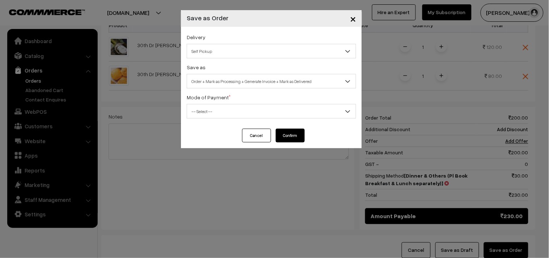
click at [211, 51] on span "Self Pickup" at bounding box center [271, 51] width 169 height 13
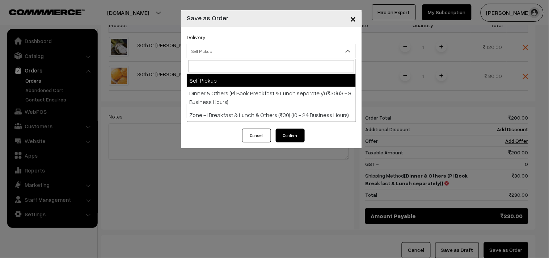
select select "DOP1"
select select "3"
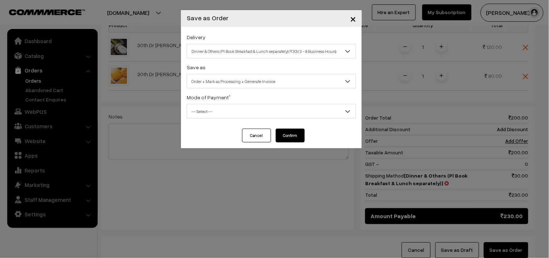
click at [223, 84] on span "Order + Mark as Processing + Generate Invoice" at bounding box center [271, 81] width 169 height 13
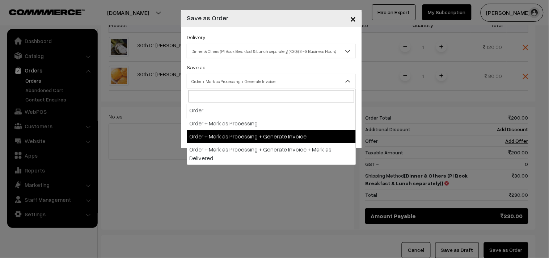
drag, startPoint x: 233, startPoint y: 135, endPoint x: 193, endPoint y: 120, distance: 43.1
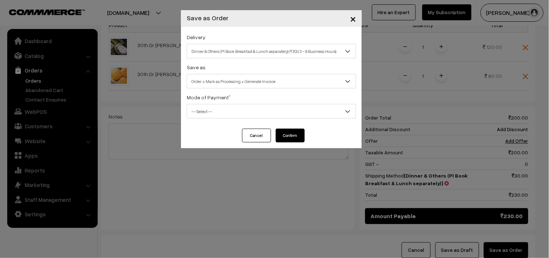
click at [192, 119] on div "Delivery Self Pickup Dinner & Others (Pl Book Breakfast & Lunch separately) (₹3…" at bounding box center [271, 78] width 181 height 102
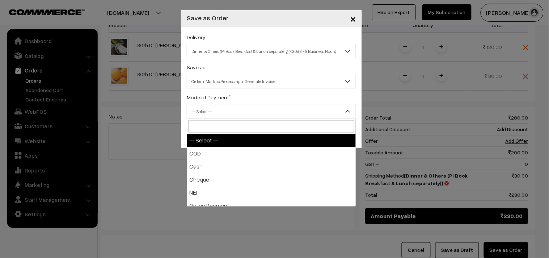
click at [203, 112] on span "-- Select --" at bounding box center [271, 111] width 169 height 13
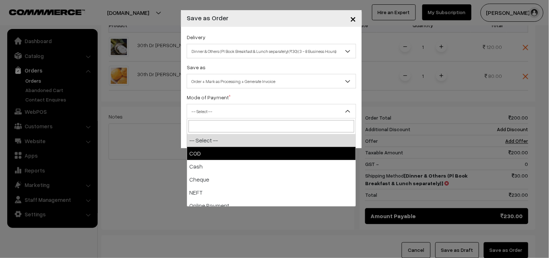
drag, startPoint x: 201, startPoint y: 151, endPoint x: 240, endPoint y: 146, distance: 39.0
select select "1"
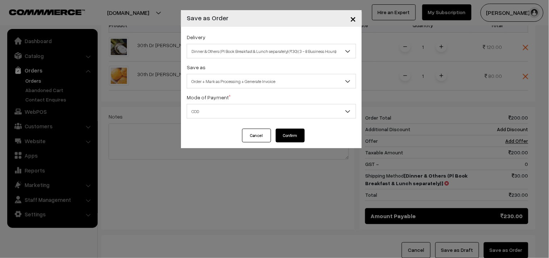
click at [286, 131] on button "Confirm" at bounding box center [290, 135] width 29 height 14
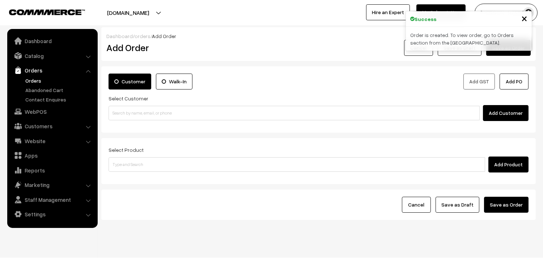
click at [34, 78] on link "Orders" at bounding box center [60, 81] width 72 height 8
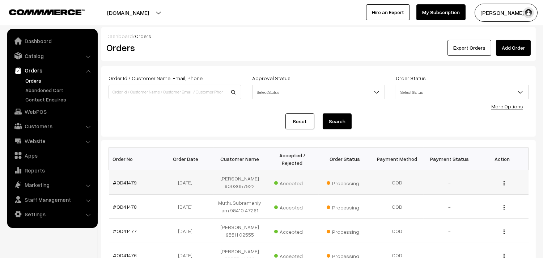
click at [128, 180] on link "#OD41479" at bounding box center [125, 182] width 24 height 6
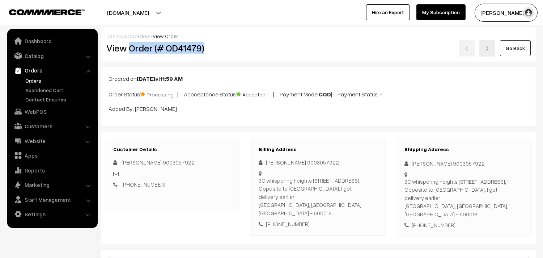
click at [213, 43] on h2 "View Order (# OD41479)" at bounding box center [173, 47] width 134 height 11
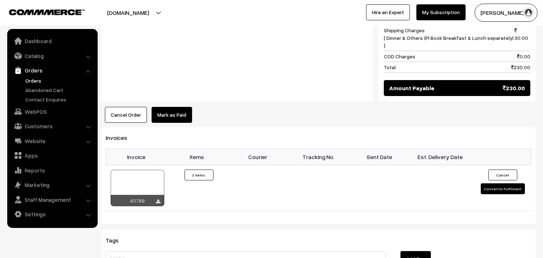
scroll to position [482, 0]
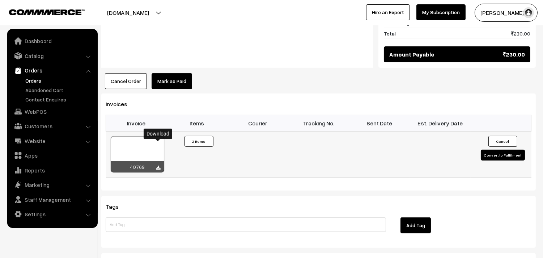
click at [159, 165] on icon at bounding box center [158, 167] width 4 height 5
click at [41, 81] on link "Orders" at bounding box center [60, 81] width 72 height 8
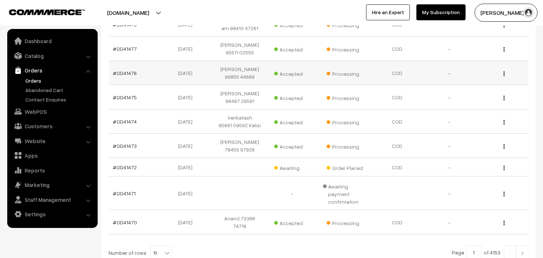
scroll to position [201, 0]
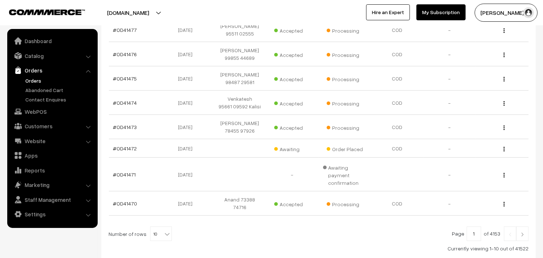
click at [31, 78] on link "Orders" at bounding box center [60, 81] width 72 height 8
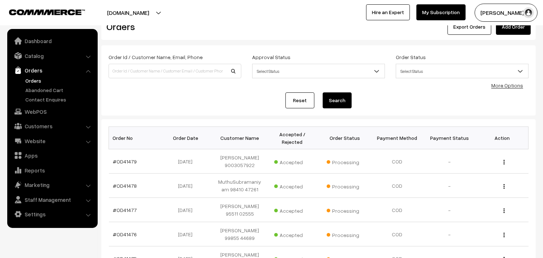
scroll to position [40, 0]
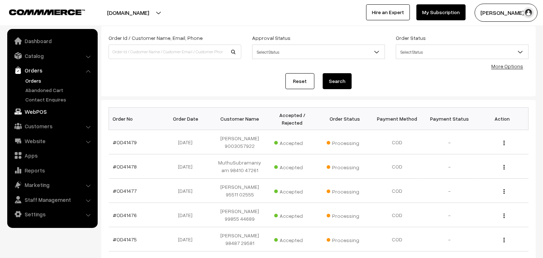
click at [47, 114] on link "WebPOS" at bounding box center [52, 111] width 86 height 13
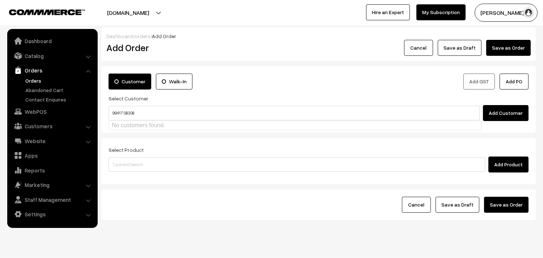
click at [123, 108] on input "99417 08308" at bounding box center [293, 113] width 371 height 14
click at [125, 120] on input "9941708308" at bounding box center [293, 113] width 371 height 14
click at [126, 124] on link "Sivakumar 9941708308 [9941708308]" at bounding box center [295, 126] width 373 height 11
type input "9941708308"
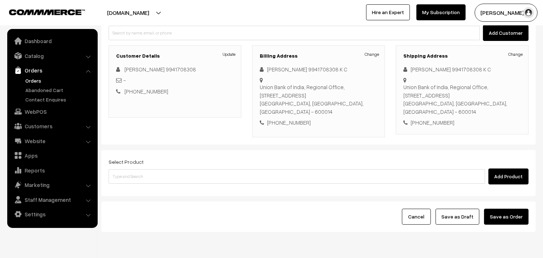
scroll to position [80, 0]
click at [157, 168] on div "Add Product" at bounding box center [318, 176] width 420 height 16
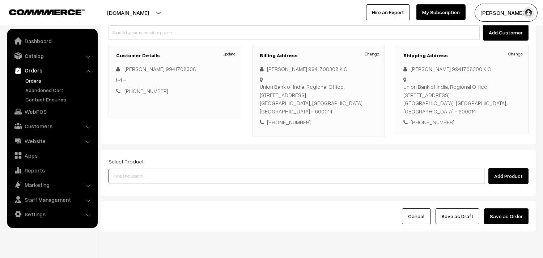
click at [156, 172] on input at bounding box center [296, 176] width 376 height 14
type input "kanchee"
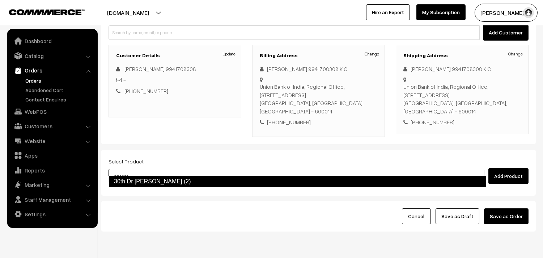
click at [149, 177] on link "30th Dr Kancheepuram Idly (2)" at bounding box center [297, 181] width 378 height 12
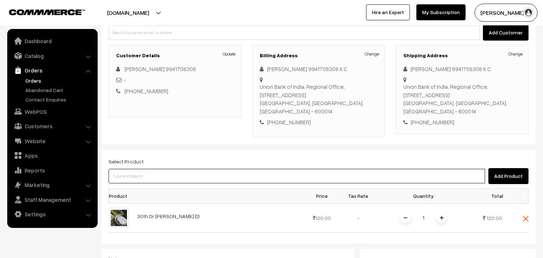
click at [160, 169] on input at bounding box center [296, 176] width 376 height 14
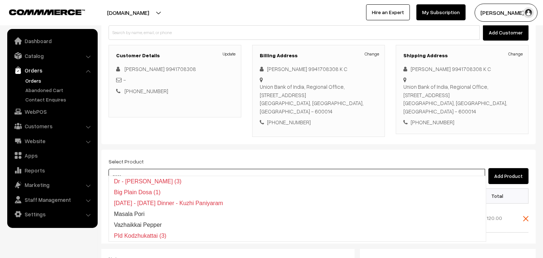
type input "poori"
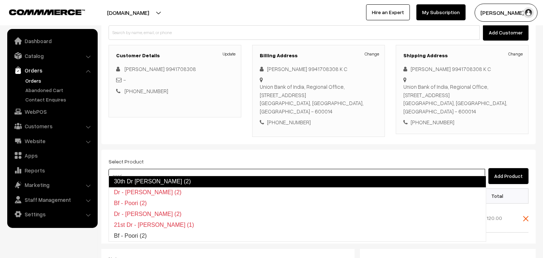
click at [143, 180] on link "30th Dr Poori (2)" at bounding box center [297, 181] width 378 height 12
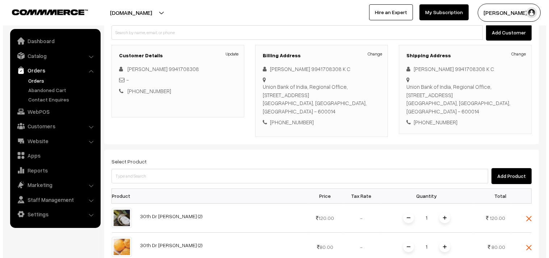
scroll to position [241, 0]
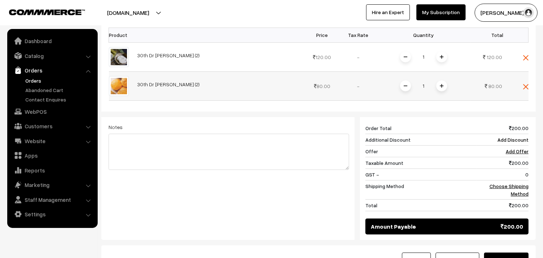
click at [443, 80] on span at bounding box center [441, 85] width 11 height 11
click at [505, 183] on link "Choose Shipping Method" at bounding box center [508, 190] width 39 height 14
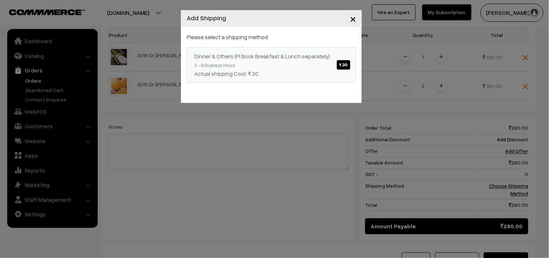
click at [312, 67] on link "Dinner & Others (Pl Book Breakfast & Lunch separately) ₹.30 3 - 8 Business Hour…" at bounding box center [271, 64] width 169 height 35
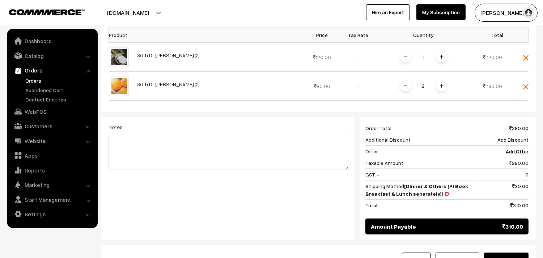
click at [497, 252] on button "Save as Order" at bounding box center [506, 260] width 44 height 16
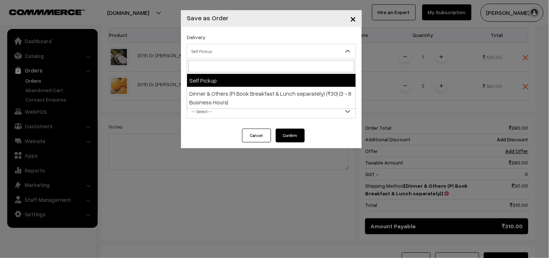
click at [196, 46] on span "Self Pickup" at bounding box center [271, 51] width 169 height 13
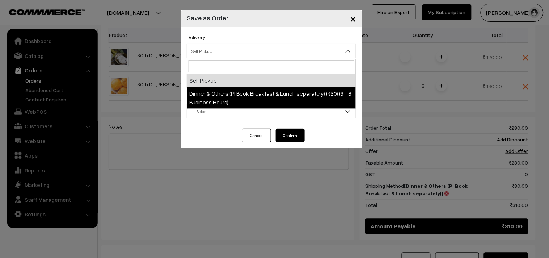
select select "DOP1"
select select "3"
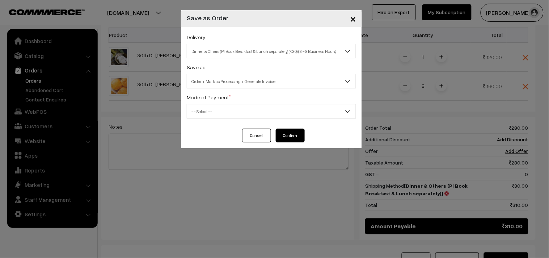
click at [230, 81] on span "Order + Mark as Processing + Generate Invoice" at bounding box center [271, 81] width 169 height 13
click at [221, 112] on span "-- Select --" at bounding box center [271, 111] width 169 height 13
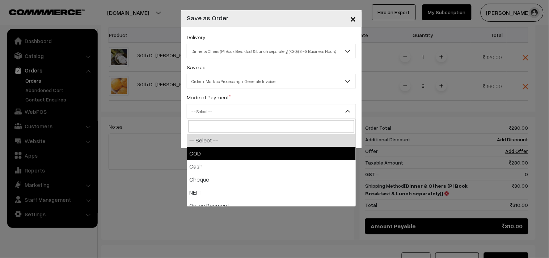
select select "1"
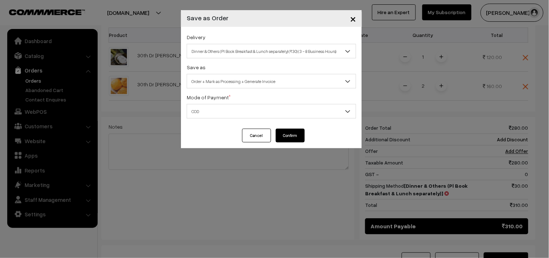
click at [295, 135] on button "Confirm" at bounding box center [290, 135] width 29 height 14
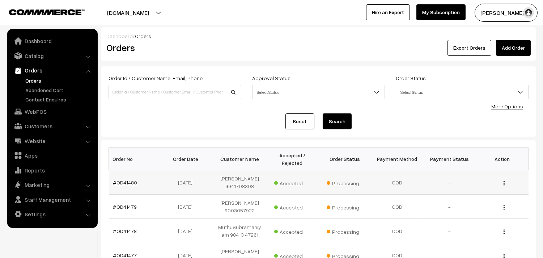
click at [124, 180] on link "#OD41480" at bounding box center [125, 182] width 24 height 6
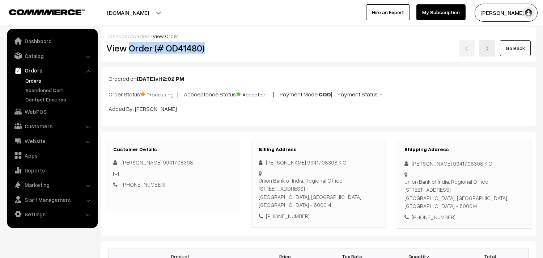
click at [210, 46] on h2 "View Order (# OD41480)" at bounding box center [173, 47] width 134 height 11
copy h2 "Order (# OD41480)"
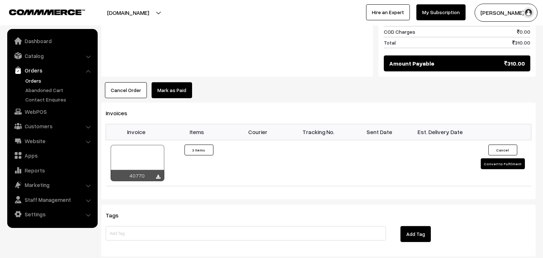
scroll to position [522, 0]
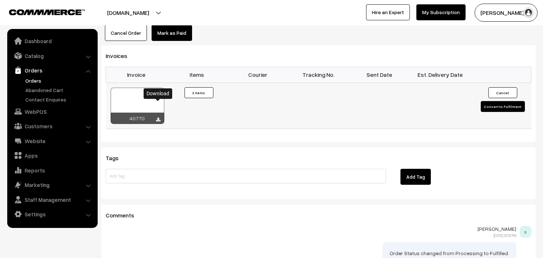
click at [157, 117] on icon at bounding box center [158, 119] width 4 height 5
click at [34, 77] on link "Orders" at bounding box center [60, 81] width 72 height 8
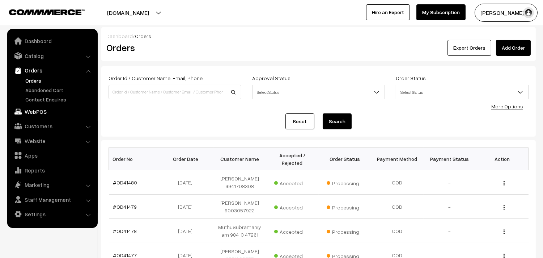
click at [40, 114] on link "WebPOS" at bounding box center [52, 111] width 86 height 13
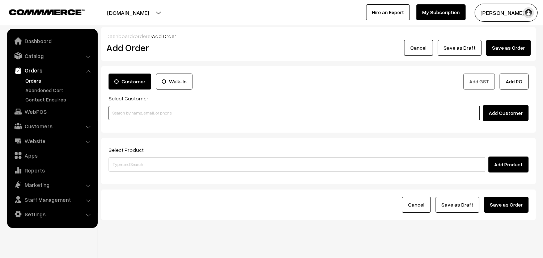
click at [149, 119] on input at bounding box center [293, 113] width 371 height 14
paste input "98845 15935"
click at [124, 108] on input "98845 15935" at bounding box center [293, 113] width 371 height 14
click at [134, 121] on link "Padmini 9884515935 [9884515935]" at bounding box center [295, 126] width 373 height 11
type input "9884515935"
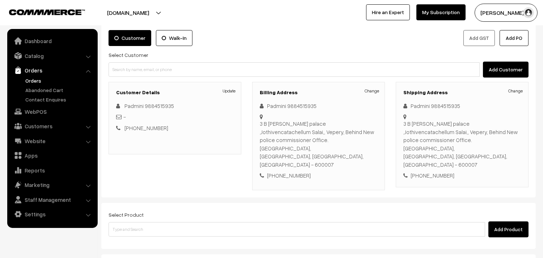
scroll to position [107, 0]
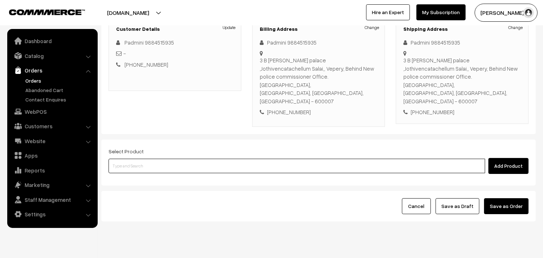
drag, startPoint x: 149, startPoint y: 153, endPoint x: 154, endPoint y: 141, distance: 13.1
click at [150, 158] on input at bounding box center [296, 165] width 376 height 14
type input "spl tha"
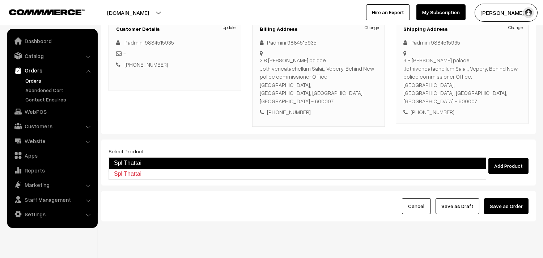
click at [147, 163] on link "Spl Thattai" at bounding box center [297, 163] width 378 height 12
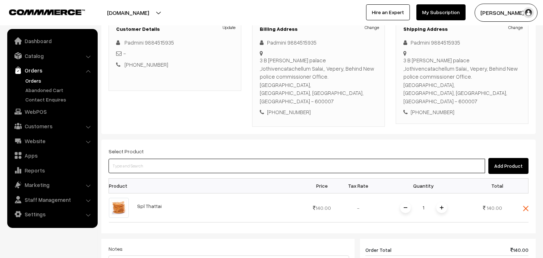
drag, startPoint x: 129, startPoint y: 152, endPoint x: 136, endPoint y: 142, distance: 12.4
click at [134, 158] on input at bounding box center [296, 165] width 376 height 14
type input "pototo sal"
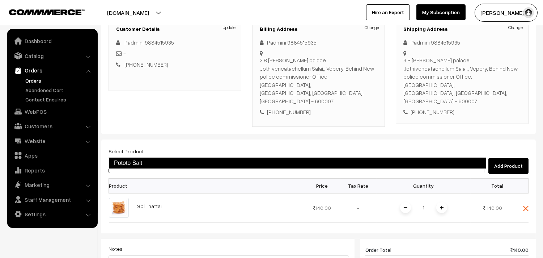
click at [134, 161] on link "Pototo Salt" at bounding box center [297, 163] width 378 height 12
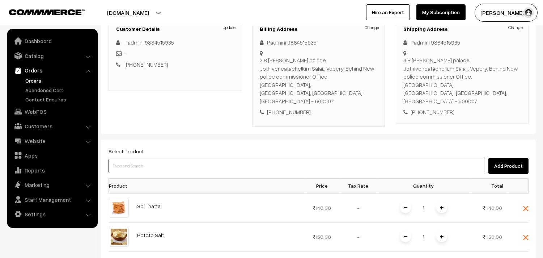
drag, startPoint x: 159, startPoint y: 151, endPoint x: 161, endPoint y: 134, distance: 16.7
click at [160, 158] on input at bounding box center [296, 165] width 376 height 14
type input "s"
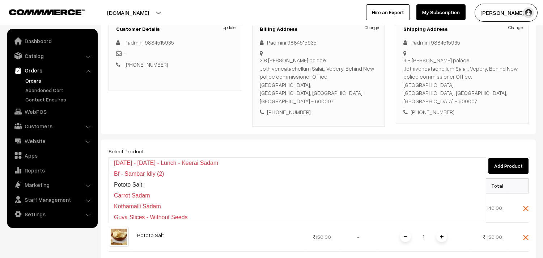
type input "2 sutt"
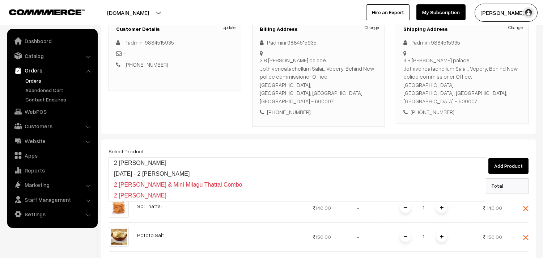
click at [145, 161] on link "2 [PERSON_NAME]" at bounding box center [297, 162] width 377 height 11
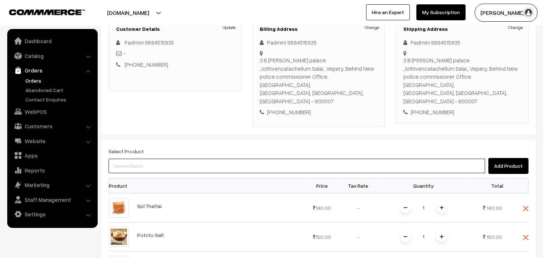
click at [160, 158] on input at bounding box center [296, 165] width 376 height 14
type input "b"
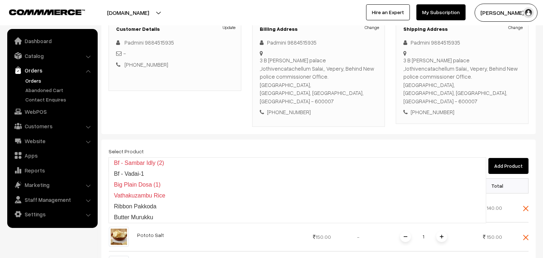
type input "nendram"
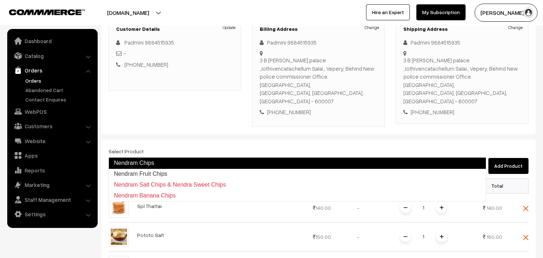
click at [147, 161] on link "Nendram Chips" at bounding box center [297, 163] width 378 height 12
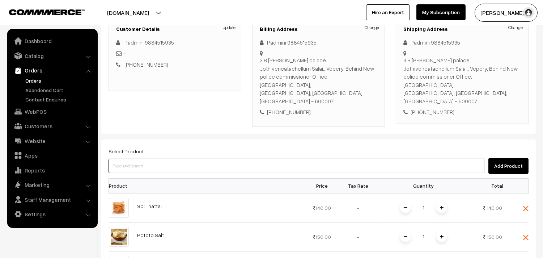
click at [139, 158] on input at bounding box center [296, 165] width 376 height 14
type input "senai"
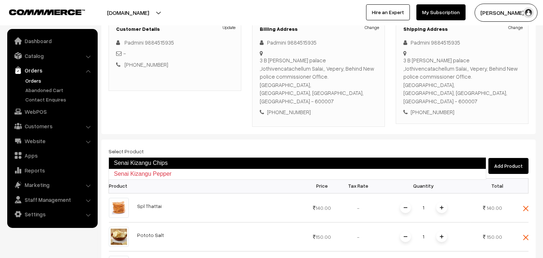
click at [140, 161] on link "Senai Kizangu Chips" at bounding box center [297, 163] width 378 height 12
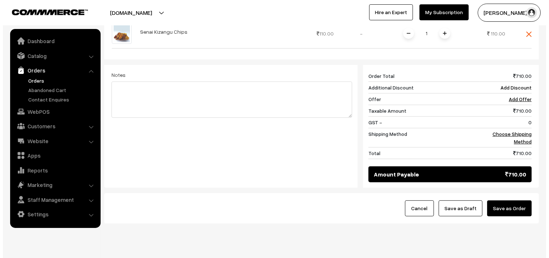
scroll to position [399, 0]
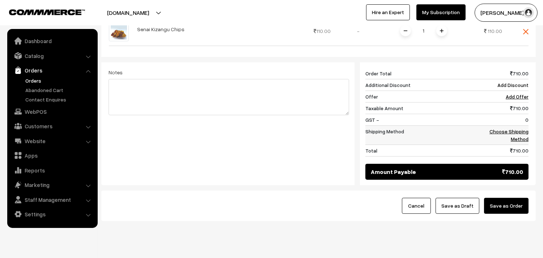
click at [512, 128] on link "Choose Shipping Method" at bounding box center [508, 135] width 39 height 14
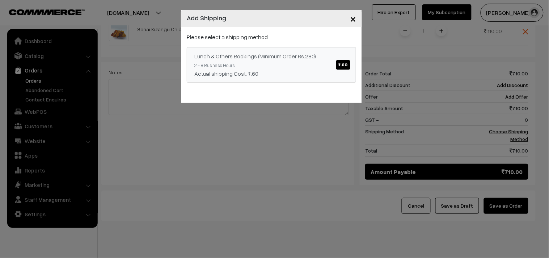
click at [331, 57] on div "Lunch & Others Bookings (Minimum Order Rs.280) ₹.60" at bounding box center [271, 56] width 154 height 9
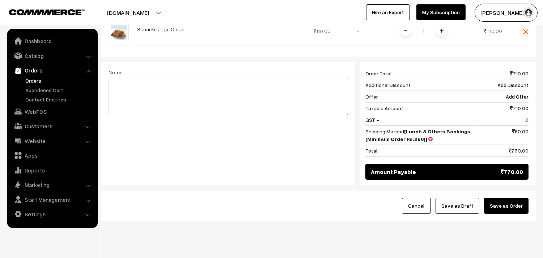
click at [508, 197] on button "Save as Order" at bounding box center [506, 205] width 44 height 16
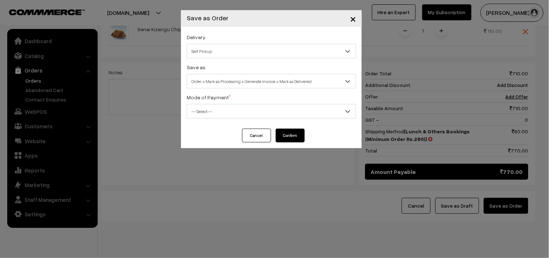
click at [229, 42] on div "Delivery Self Pickup Lunch & Others Bookings (Minimum Order Rs.280) (₹60) (2 - …" at bounding box center [271, 46] width 169 height 26
click at [220, 44] on span "Self Pickup" at bounding box center [271, 51] width 169 height 14
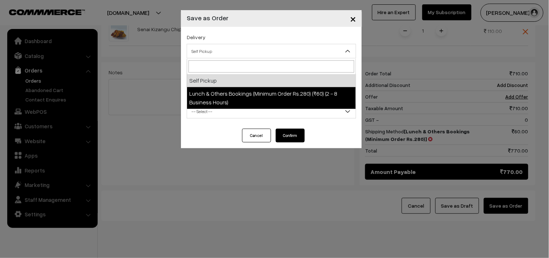
select select "LOB4"
select select "3"
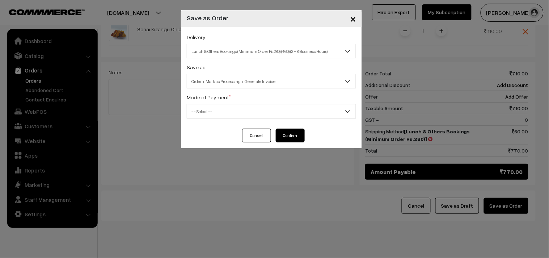
click at [234, 82] on span "Order + Mark as Processing + Generate Invoice" at bounding box center [271, 81] width 169 height 13
click at [215, 111] on span "-- Select --" at bounding box center [271, 111] width 169 height 13
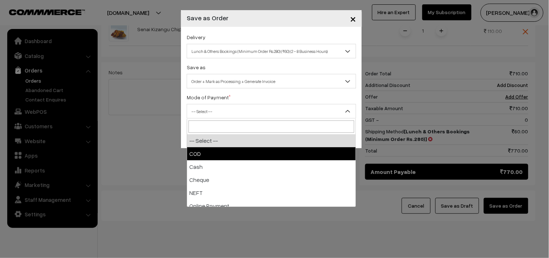
drag, startPoint x: 205, startPoint y: 144, endPoint x: 205, endPoint y: 149, distance: 5.8
select select "1"
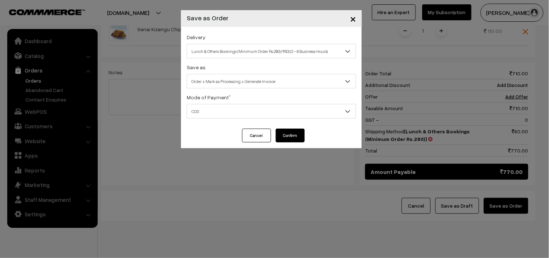
click at [288, 133] on button "Confirm" at bounding box center [290, 135] width 29 height 14
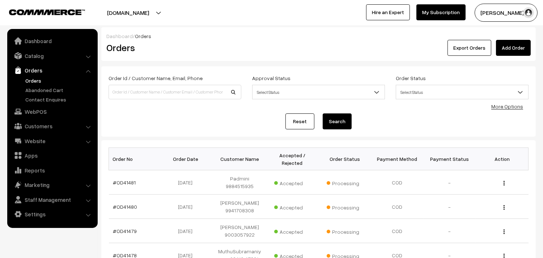
click at [128, 179] on link "#OD41481" at bounding box center [124, 182] width 23 height 6
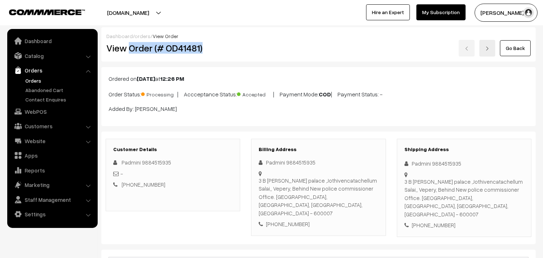
click at [218, 45] on h2 "View Order (# OD41481)" at bounding box center [173, 47] width 134 height 11
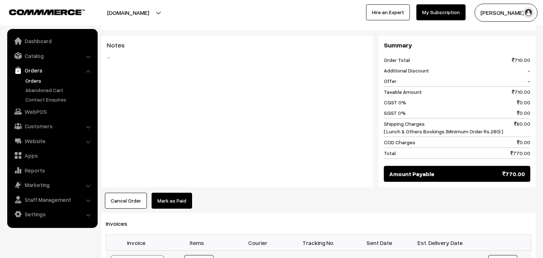
scroll to position [562, 0]
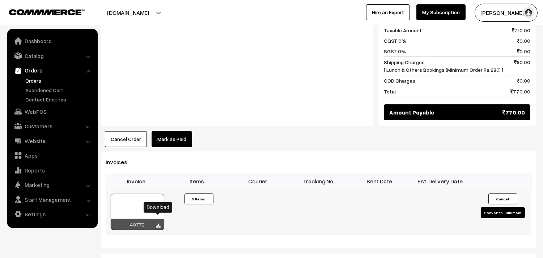
click at [158, 223] on icon at bounding box center [158, 225] width 4 height 5
click at [157, 223] on icon at bounding box center [158, 225] width 4 height 5
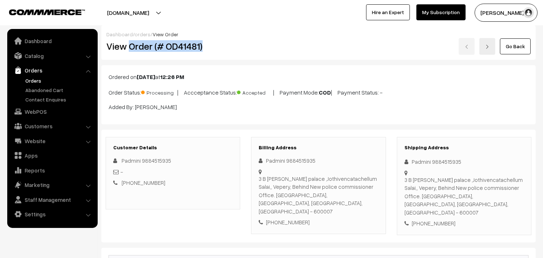
scroll to position [0, 0]
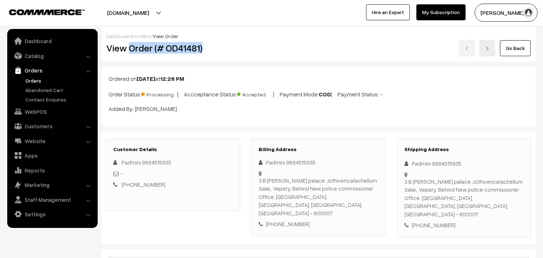
click at [30, 79] on link "Orders" at bounding box center [60, 81] width 72 height 8
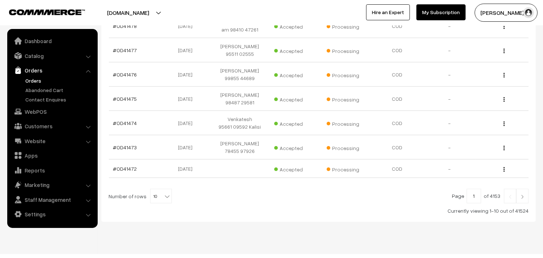
scroll to position [229, 0]
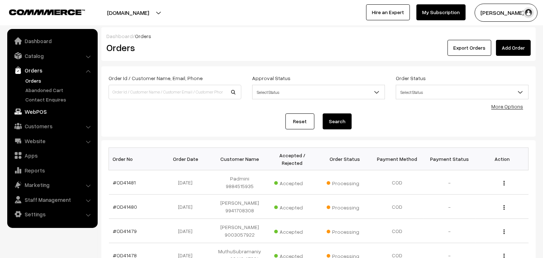
click at [38, 112] on link "WebPOS" at bounding box center [52, 111] width 86 height 13
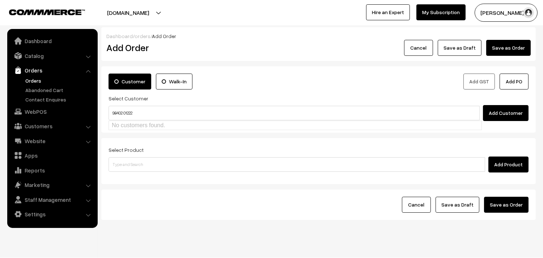
click at [124, 107] on input "98402 01222" at bounding box center [293, 113] width 371 height 14
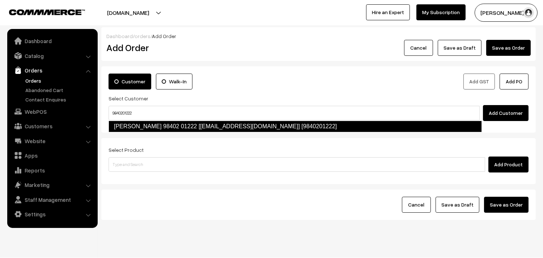
click at [127, 125] on link "Girija 98402 01222 [test875@gmail.com] [9840201222]" at bounding box center [294, 126] width 373 height 12
type input "9840201222"
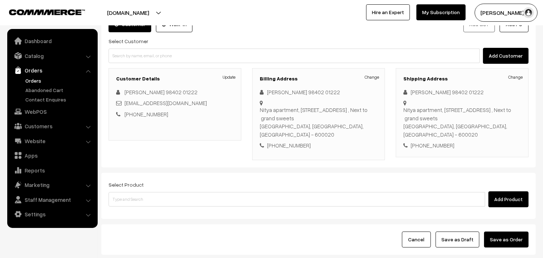
scroll to position [98, 0]
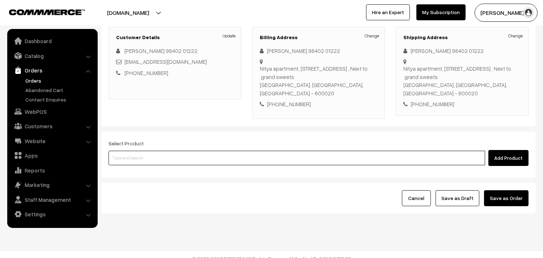
click at [142, 150] on input at bounding box center [296, 157] width 376 height 14
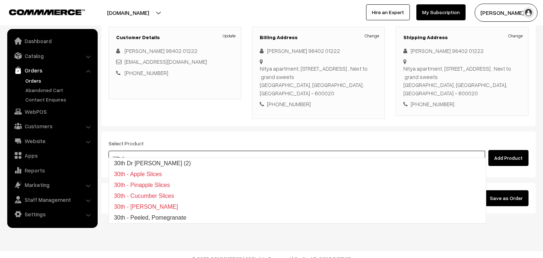
type input "30th dr"
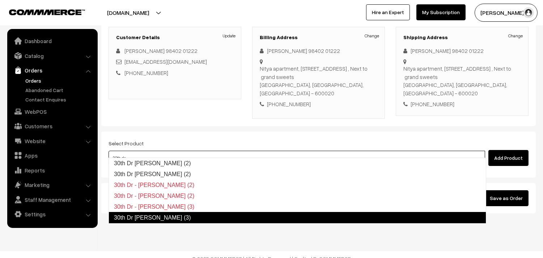
click at [136, 215] on link "30th Dr Chapathi (3)" at bounding box center [297, 218] width 378 height 12
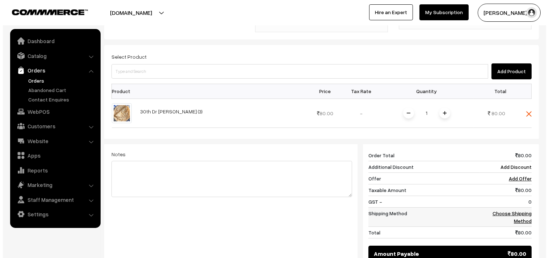
scroll to position [219, 0]
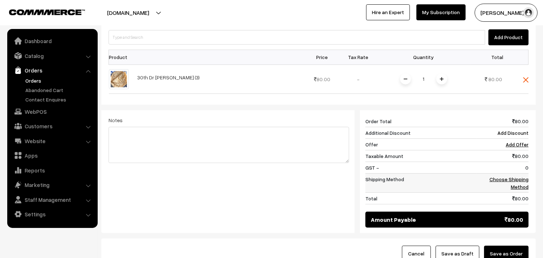
click at [518, 176] on link "Choose Shipping Method" at bounding box center [508, 183] width 39 height 14
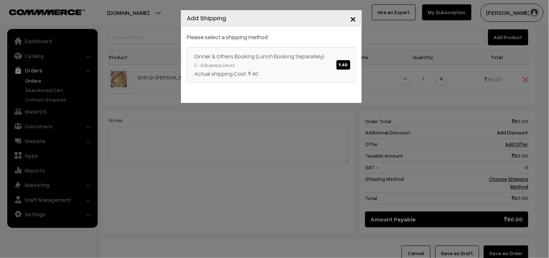
click at [346, 67] on span "₹.40" at bounding box center [343, 64] width 14 height 9
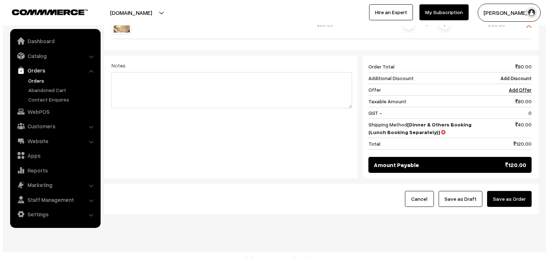
scroll to position [275, 0]
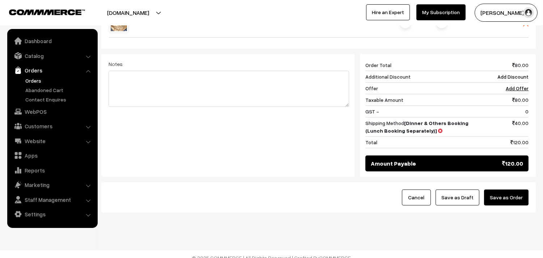
click at [511, 192] on button "Save as Order" at bounding box center [506, 197] width 44 height 16
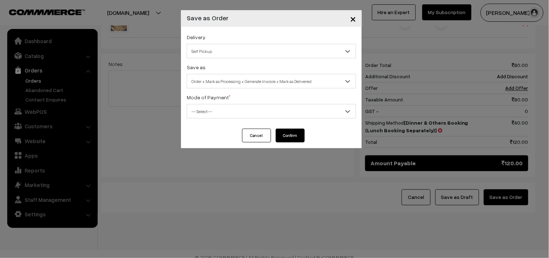
click at [227, 64] on div "Save as Order Order + Mark as Processing Order + Mark as Processing + Generate …" at bounding box center [271, 76] width 169 height 26
click at [226, 50] on span "Self Pickup" at bounding box center [271, 51] width 169 height 13
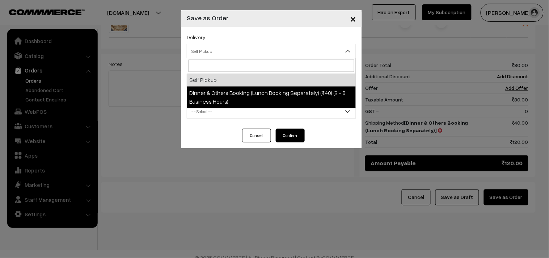
drag, startPoint x: 251, startPoint y: 103, endPoint x: 247, endPoint y: 93, distance: 10.5
select select "DOB1"
select select "3"
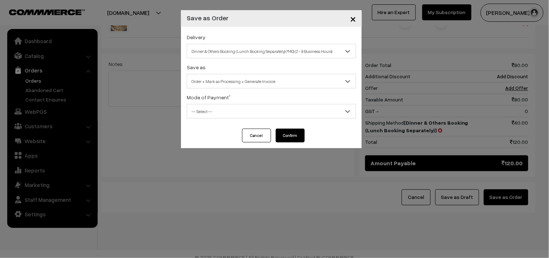
click at [241, 77] on span "Order + Mark as Processing + Generate Invoice" at bounding box center [271, 81] width 169 height 13
click at [218, 107] on span "-- Select --" at bounding box center [271, 111] width 169 height 13
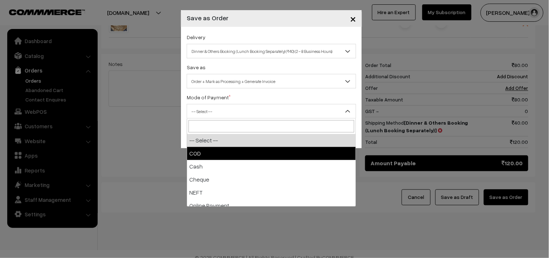
select select "1"
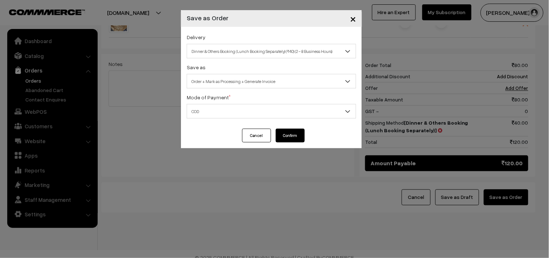
click at [290, 136] on button "Confirm" at bounding box center [290, 135] width 29 height 14
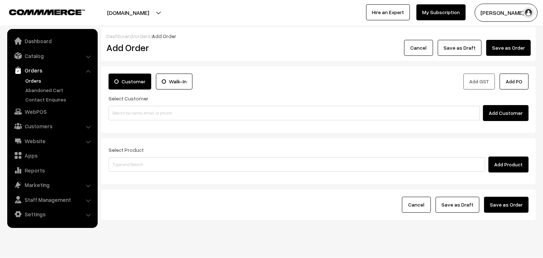
click at [41, 80] on link "Orders" at bounding box center [60, 81] width 72 height 8
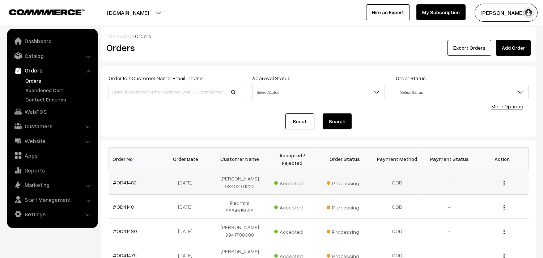
click at [125, 180] on link "#OD41482" at bounding box center [125, 182] width 24 height 6
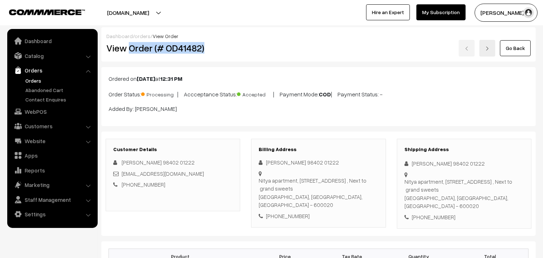
drag, startPoint x: 131, startPoint y: 44, endPoint x: 273, endPoint y: 59, distance: 142.6
click at [214, 43] on h2 "View Order (# OD41482)" at bounding box center [173, 47] width 134 height 11
copy h2 "Order (# OD41482)"
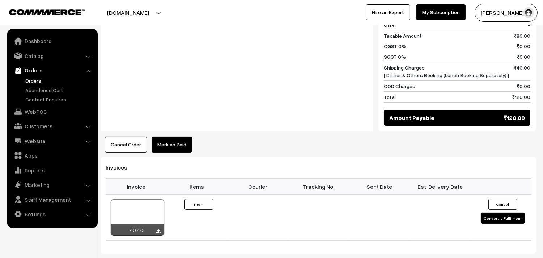
scroll to position [362, 0]
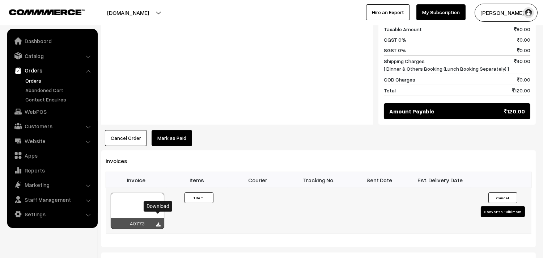
click at [157, 222] on icon at bounding box center [158, 224] width 4 height 5
click at [34, 78] on link "Orders" at bounding box center [60, 81] width 72 height 8
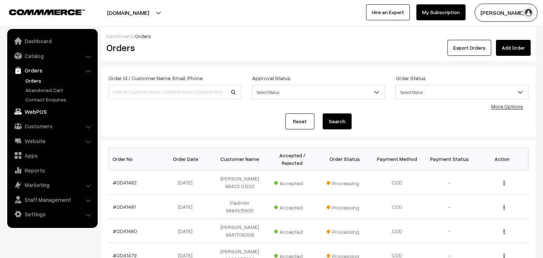
click at [41, 111] on link "WebPOS" at bounding box center [52, 111] width 86 height 13
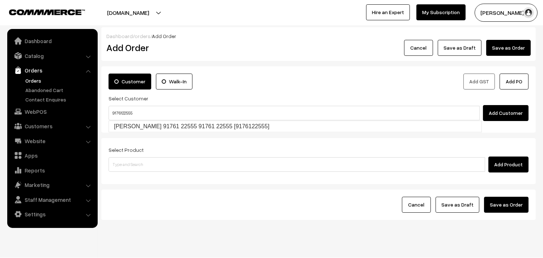
click at [145, 125] on link "Bharathi Sridhar 91761 22555 91761 22555 [9176122555]" at bounding box center [295, 126] width 373 height 11
type input "9176122555"
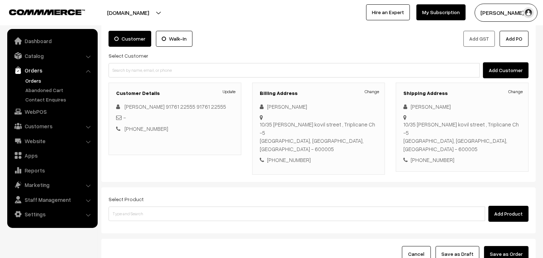
scroll to position [98, 0]
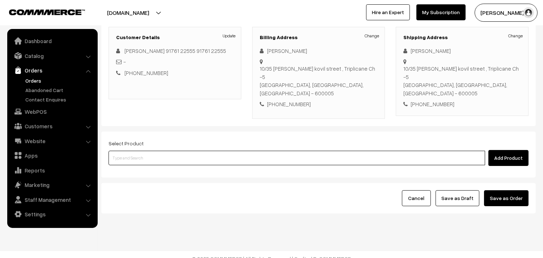
drag, startPoint x: 150, startPoint y: 155, endPoint x: 156, endPoint y: 150, distance: 7.2
click at [150, 153] on input at bounding box center [296, 157] width 376 height 14
type input "kanche"
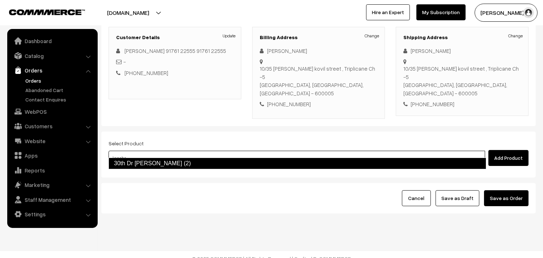
click at [158, 164] on link "30th Dr Kancheepuram Idly (2)" at bounding box center [297, 163] width 378 height 12
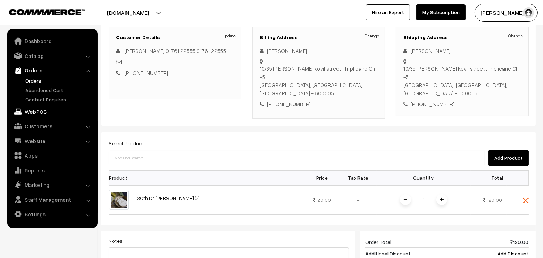
click at [44, 107] on link "WebPOS" at bounding box center [52, 111] width 86 height 13
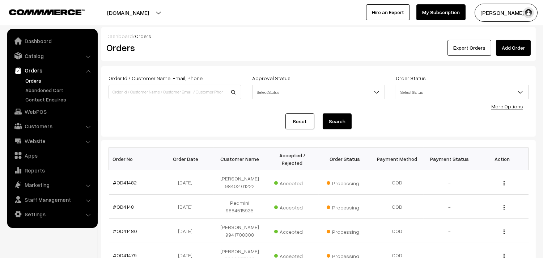
click at [38, 79] on link "Orders" at bounding box center [60, 81] width 72 height 8
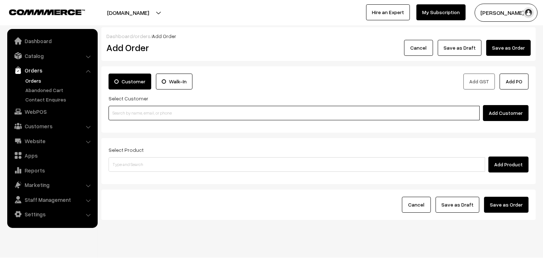
click at [133, 114] on input at bounding box center [293, 113] width 371 height 14
paste input "9444846339"
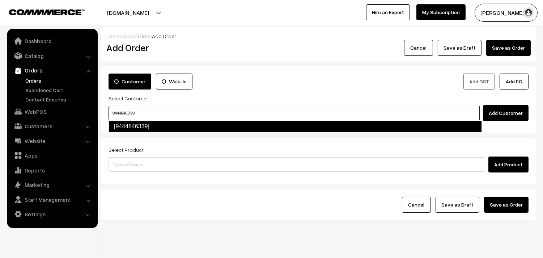
click at [144, 125] on link "[9444846339]" at bounding box center [294, 126] width 373 height 12
type input "9444846339"
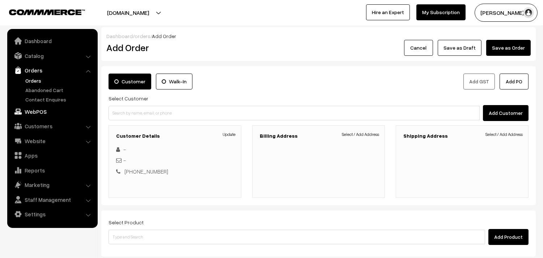
click at [37, 109] on link "WebPOS" at bounding box center [52, 111] width 86 height 13
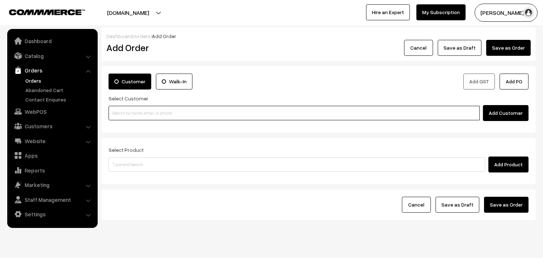
click at [144, 114] on input at bounding box center [293, 113] width 371 height 14
paste input "9444846339"
click at [132, 120] on input "9444846339" at bounding box center [293, 113] width 371 height 14
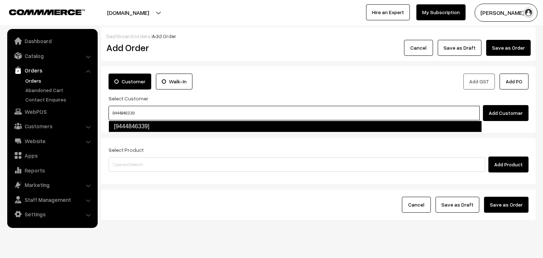
click at [132, 125] on link "[9444846339]" at bounding box center [294, 126] width 373 height 12
type input "9444846339"
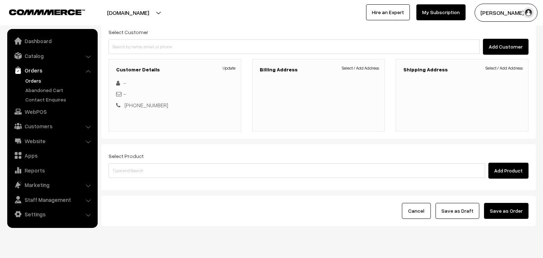
scroll to position [80, 0]
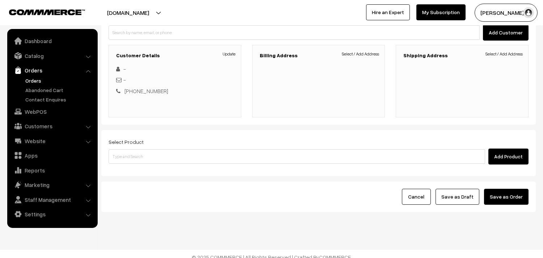
click at [356, 50] on div "Billing Address Select / Add Address" at bounding box center [318, 81] width 133 height 72
click at [356, 53] on link "Select / Add Address" at bounding box center [360, 54] width 37 height 7
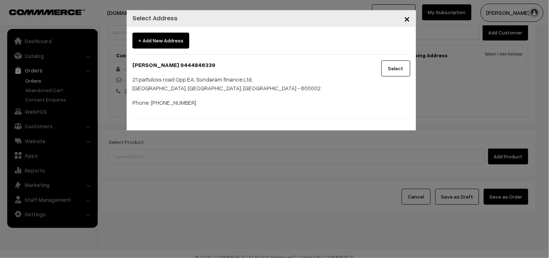
click at [391, 64] on button "Select" at bounding box center [395, 68] width 29 height 16
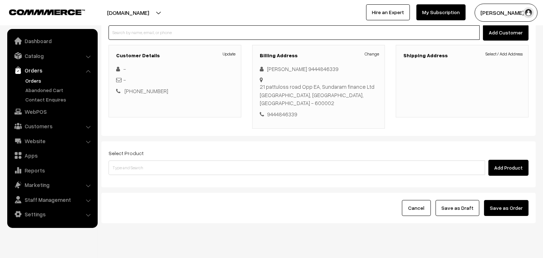
click at [164, 37] on input at bounding box center [293, 32] width 371 height 14
paste input "9176122555"
click at [135, 39] on input "9176122555" at bounding box center [293, 32] width 371 height 14
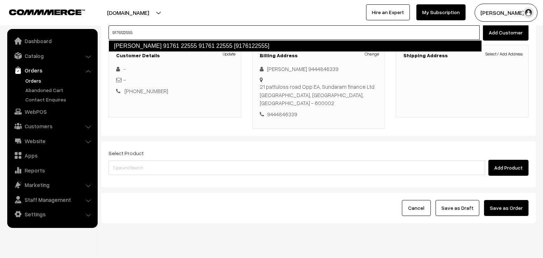
click at [135, 45] on link "Bharathi Sridhar 91761 22555 91761 22555 [9176122555]" at bounding box center [294, 46] width 373 height 12
type input "9176122555"
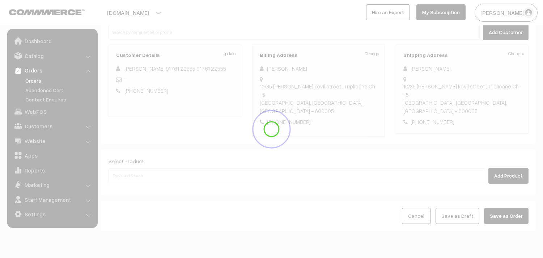
scroll to position [98, 0]
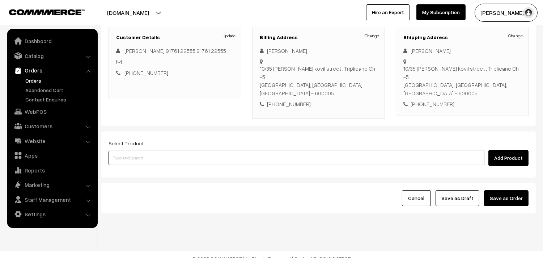
click at [142, 150] on input at bounding box center [296, 157] width 376 height 14
type input "kanche"
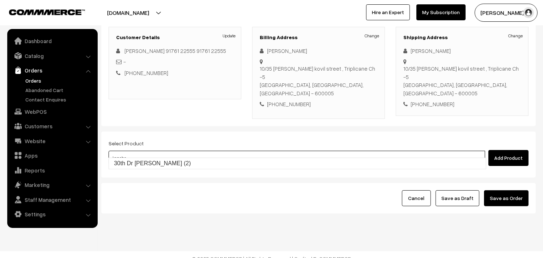
click at [146, 159] on link "30th Dr Kancheepuram Idly (2)" at bounding box center [297, 163] width 377 height 11
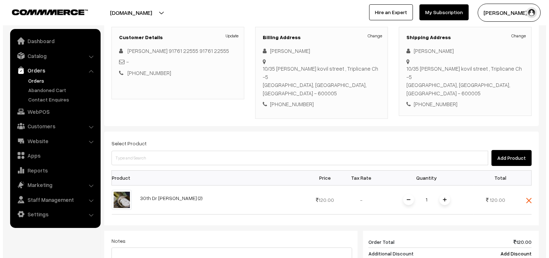
scroll to position [179, 0]
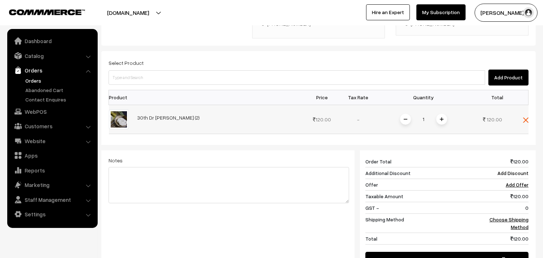
click at [444, 114] on span at bounding box center [441, 119] width 11 height 11
click at [517, 216] on link "Choose Shipping Method" at bounding box center [508, 223] width 39 height 14
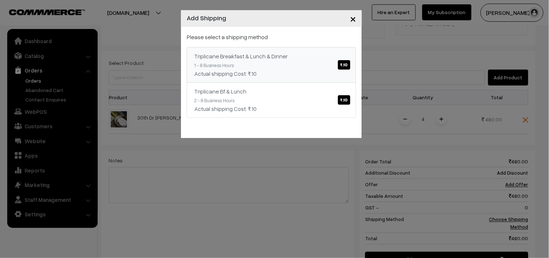
click at [351, 61] on link "Triplicane Breakfast & Lunch & Dinner ₹.10 1 - 8 Business Hours Actual shipping…" at bounding box center [271, 64] width 169 height 35
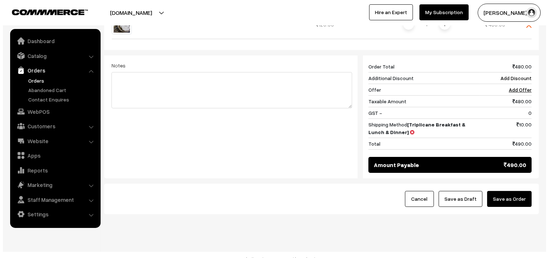
scroll to position [275, 0]
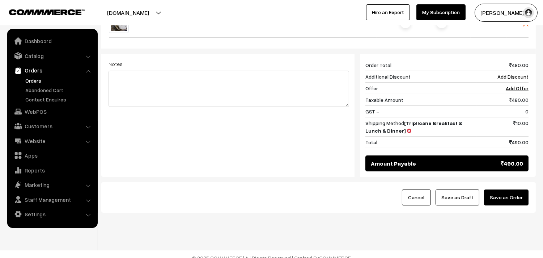
click at [505, 189] on button "Save as Order" at bounding box center [506, 197] width 44 height 16
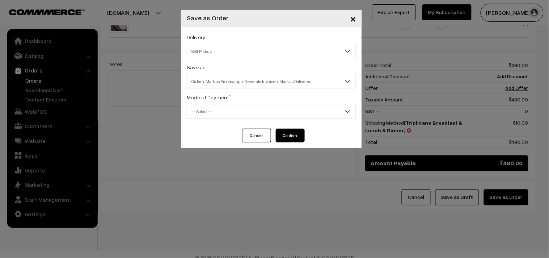
click at [196, 52] on span "Self Pickup" at bounding box center [271, 51] width 169 height 13
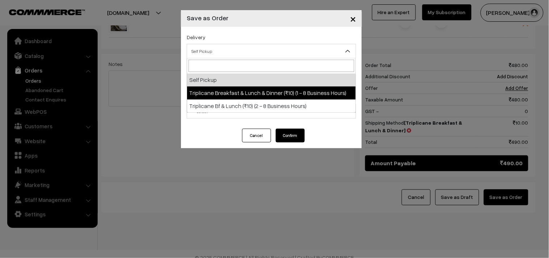
drag, startPoint x: 222, startPoint y: 91, endPoint x: 246, endPoint y: 84, distance: 25.5
select select "TBL1"
select select "3"
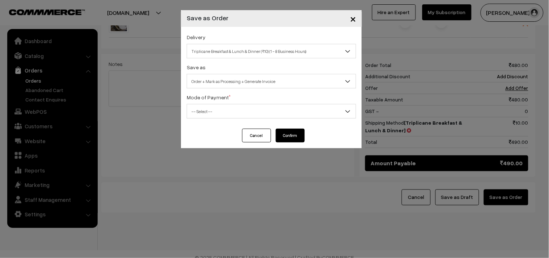
click at [247, 84] on span "Order + Mark as Processing + Generate Invoice" at bounding box center [271, 81] width 169 height 13
click at [219, 109] on span "-- Select --" at bounding box center [271, 111] width 169 height 13
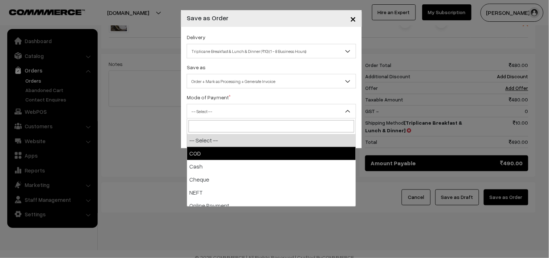
drag, startPoint x: 213, startPoint y: 149, endPoint x: 270, endPoint y: 144, distance: 57.3
select select "1"
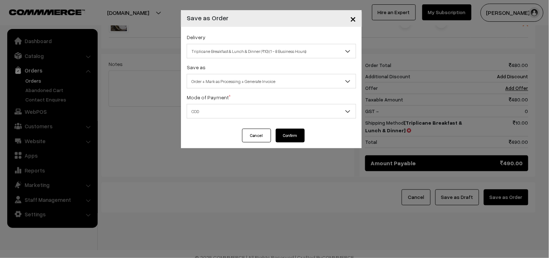
click at [282, 136] on button "Confirm" at bounding box center [290, 135] width 29 height 14
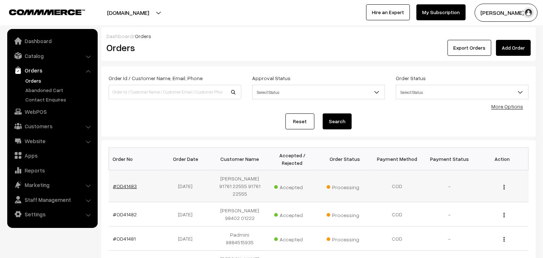
click at [127, 186] on link "#OD41483" at bounding box center [125, 186] width 24 height 6
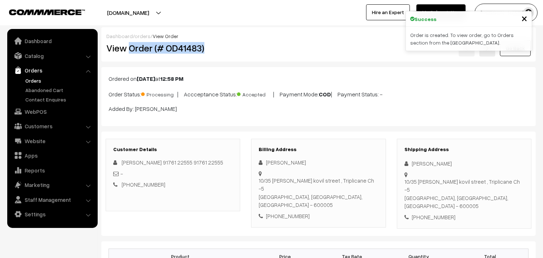
click at [207, 44] on h2 "View Order (# OD41483)" at bounding box center [173, 47] width 134 height 11
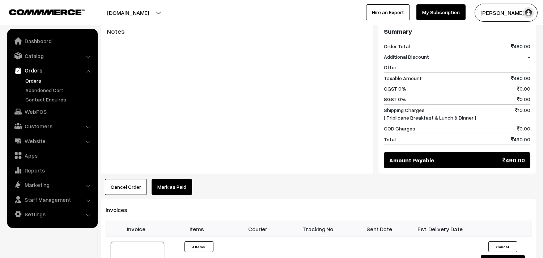
scroll to position [442, 0]
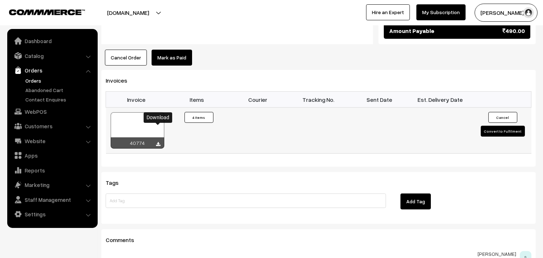
click at [158, 142] on icon at bounding box center [158, 144] width 4 height 5
click at [38, 114] on link "WebPOS" at bounding box center [52, 111] width 86 height 13
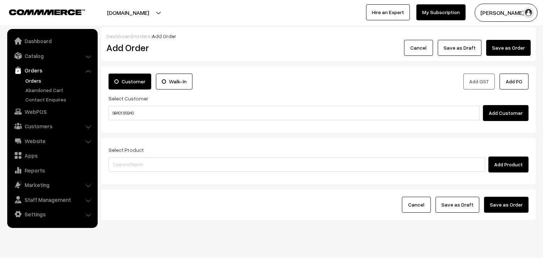
click at [127, 110] on input "98401 95940" at bounding box center [293, 113] width 371 height 14
drag, startPoint x: 148, startPoint y: 111, endPoint x: 68, endPoint y: 103, distance: 81.1
click at [68, 103] on body "Thank you for showing interest. Our team will call you shortly. Close annamfood…" at bounding box center [271, 136] width 543 height 272
click at [125, 109] on input "98401 95940" at bounding box center [293, 113] width 371 height 14
click at [157, 122] on link "K.RENGANATHAN 98401 95940 [9840195940]" at bounding box center [295, 126] width 373 height 11
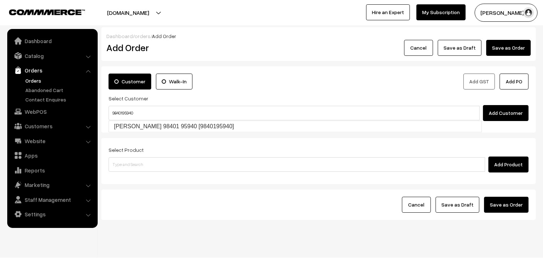
type input "9840195940"
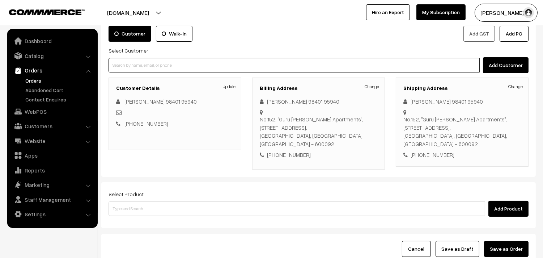
scroll to position [107, 0]
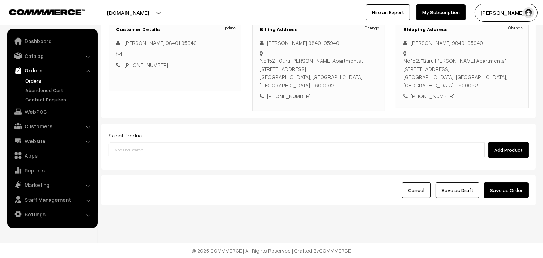
click at [156, 156] on input at bounding box center [296, 149] width 376 height 14
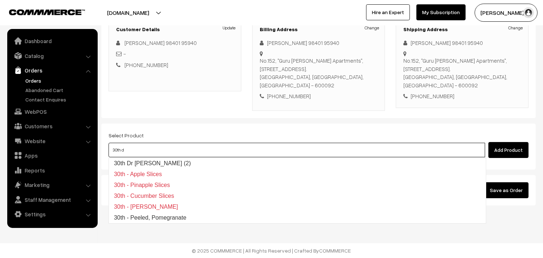
type input "30th dr"
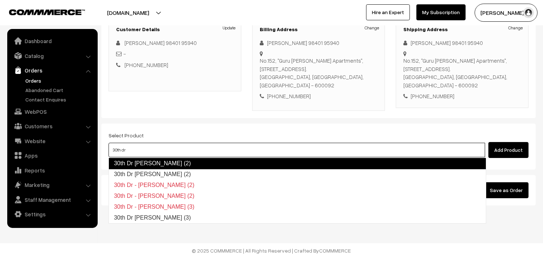
click at [152, 159] on link "30th Dr [PERSON_NAME] (2)" at bounding box center [297, 163] width 378 height 12
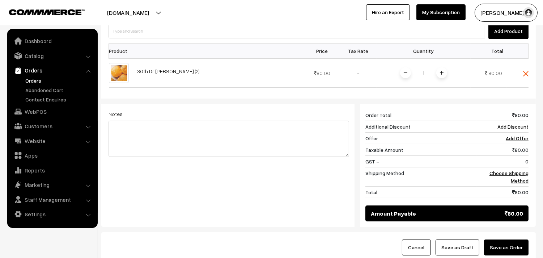
click at [442, 72] on img at bounding box center [442, 73] width 4 height 4
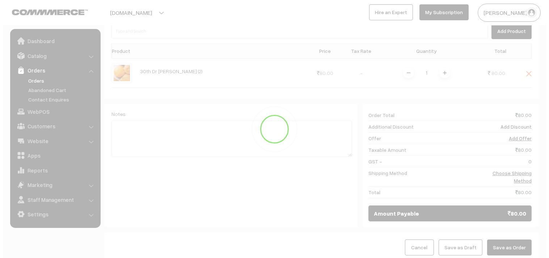
scroll to position [227, 0]
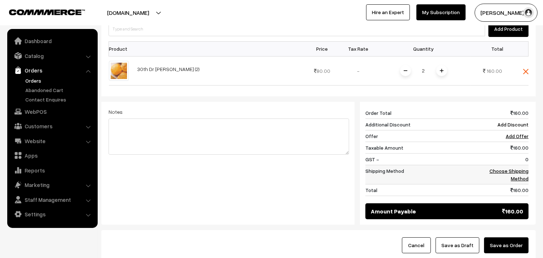
click at [516, 172] on link "Choose Shipping Method" at bounding box center [508, 174] width 39 height 14
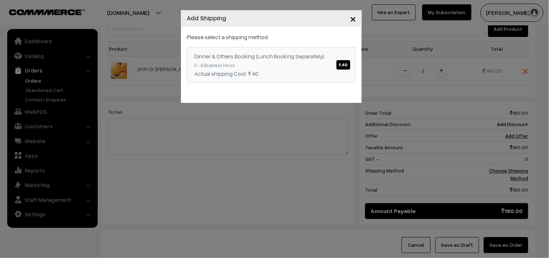
click at [339, 60] on span "₹.40" at bounding box center [343, 64] width 14 height 9
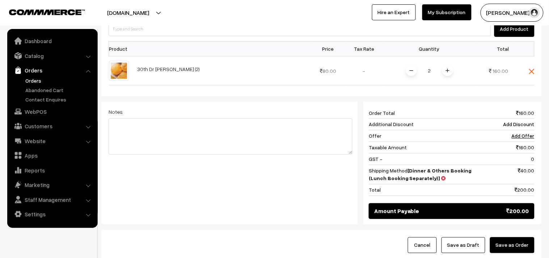
click at [508, 247] on button "Save as Order" at bounding box center [512, 245] width 44 height 16
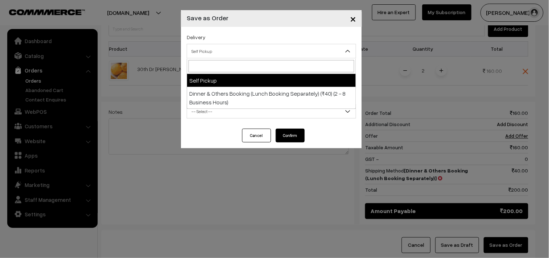
click at [214, 52] on span "Self Pickup" at bounding box center [271, 51] width 169 height 13
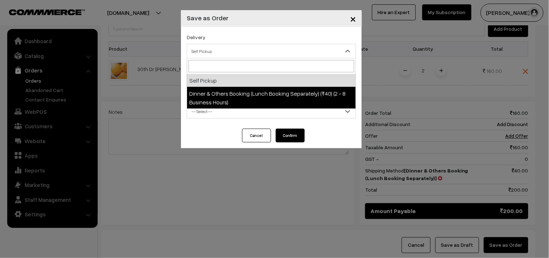
select select "DOB1"
select select "3"
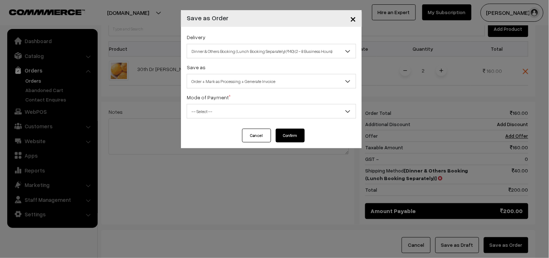
click at [229, 78] on span "Order + Mark as Processing + Generate Invoice" at bounding box center [271, 81] width 169 height 13
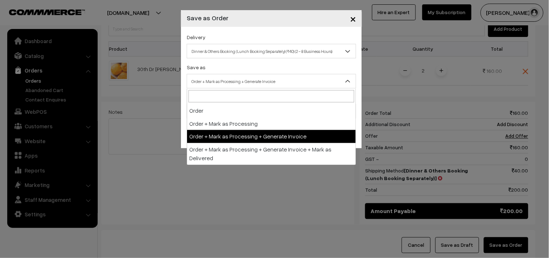
drag, startPoint x: 231, startPoint y: 131, endPoint x: 231, endPoint y: 135, distance: 4.7
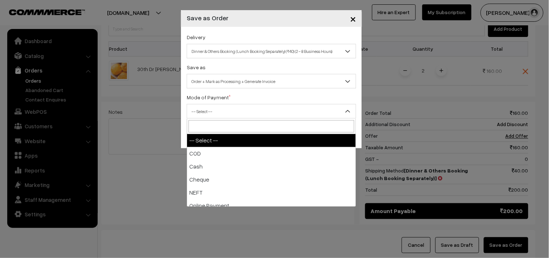
click at [209, 107] on span "-- Select --" at bounding box center [271, 111] width 169 height 13
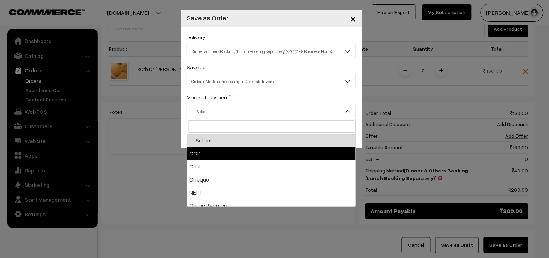
select select "1"
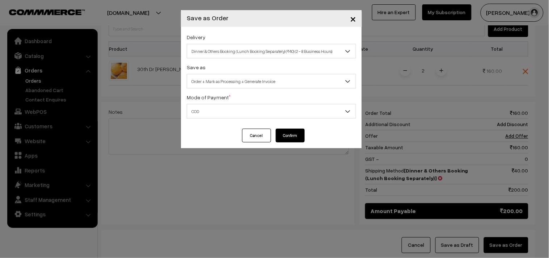
click at [284, 136] on button "Confirm" at bounding box center [290, 135] width 29 height 14
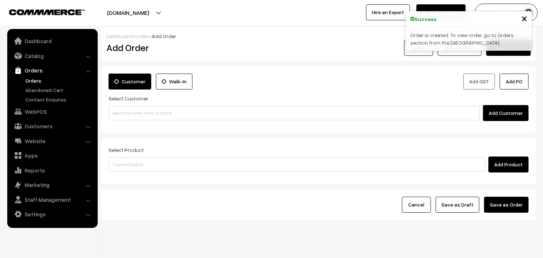
click at [36, 79] on link "Orders" at bounding box center [60, 81] width 72 height 8
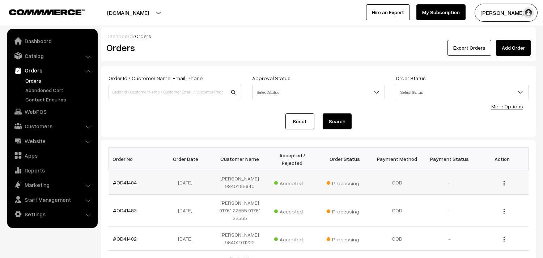
click at [118, 180] on link "#OD41484" at bounding box center [125, 182] width 24 height 6
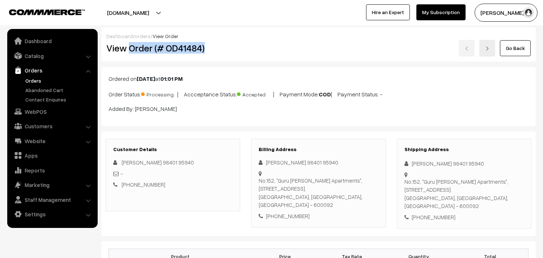
drag, startPoint x: 131, startPoint y: 48, endPoint x: 217, endPoint y: 45, distance: 86.5
click at [217, 45] on h2 "View Order (# OD41484)" at bounding box center [173, 47] width 134 height 11
copy h2 "Order (# OD41484)"
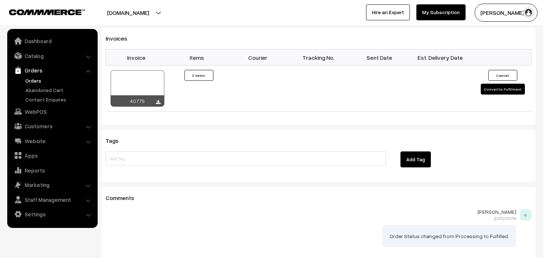
scroll to position [522, 0]
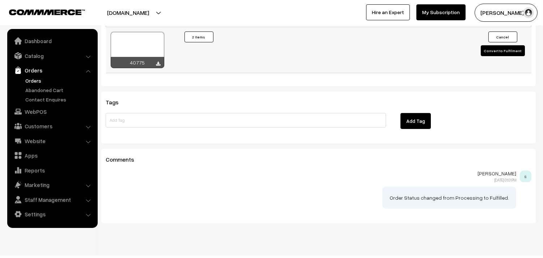
click at [158, 65] on icon at bounding box center [158, 63] width 4 height 5
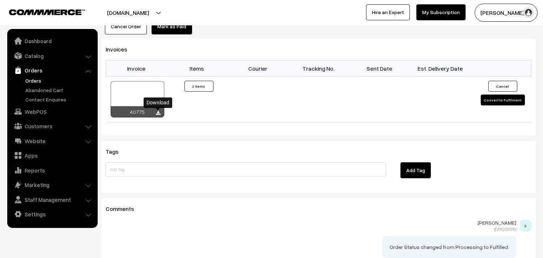
scroll to position [534, 0]
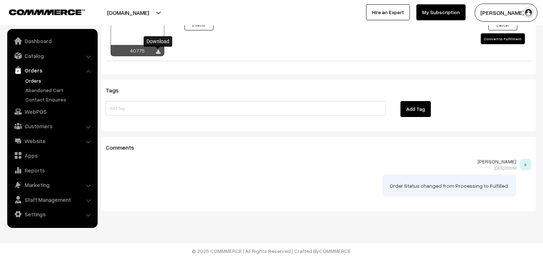
copy h2 "Order (# OD41484)"
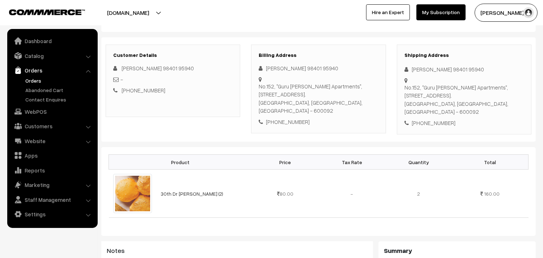
scroll to position [92, 0]
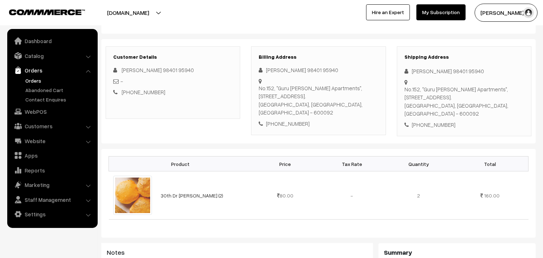
click at [40, 80] on link "Orders" at bounding box center [60, 81] width 72 height 8
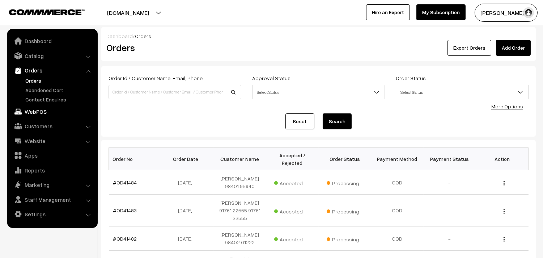
click at [42, 117] on link "WebPOS" at bounding box center [52, 111] width 86 height 13
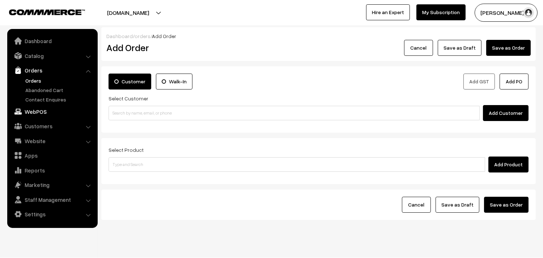
click at [45, 109] on link "WebPOS" at bounding box center [52, 111] width 86 height 13
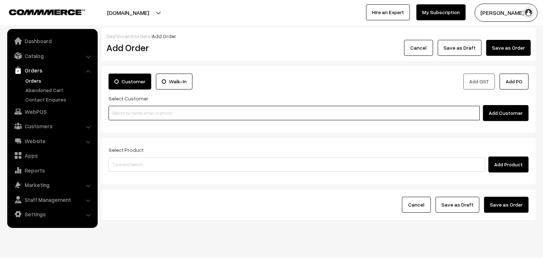
click at [150, 112] on input at bounding box center [293, 113] width 371 height 14
paste input "97908 10048"
click at [124, 108] on input "97908 10048" at bounding box center [293, 113] width 371 height 14
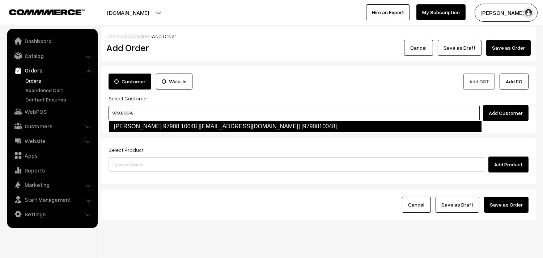
click at [130, 125] on link "[PERSON_NAME] 97908 10048 [[EMAIL_ADDRESS][DOMAIN_NAME]] [9790810048]" at bounding box center [294, 126] width 373 height 12
type input "9790810048"
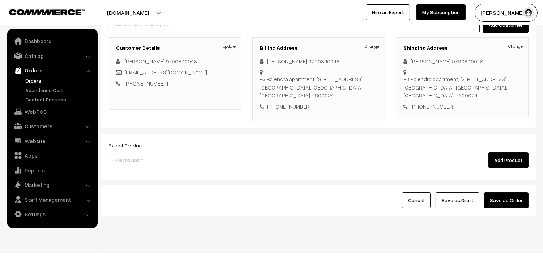
scroll to position [98, 0]
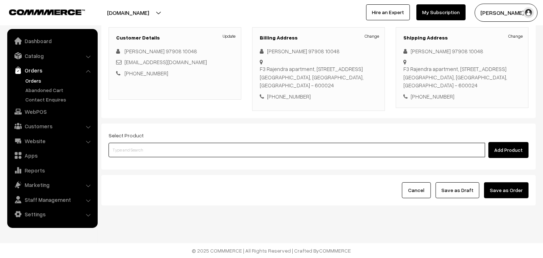
click at [157, 149] on input at bounding box center [296, 149] width 376 height 14
type input "kanche"
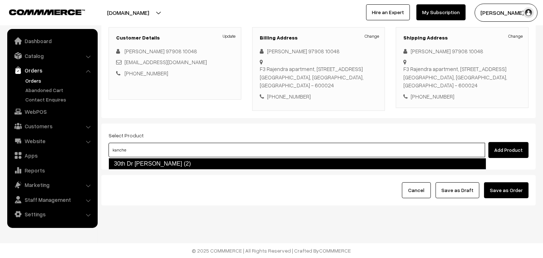
click at [151, 167] on link "30th Dr Kancheepuram Idly (2)" at bounding box center [297, 164] width 378 height 12
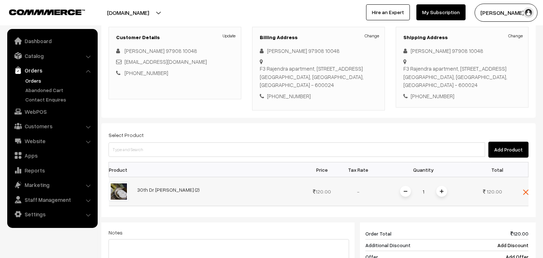
click at [445, 194] on span at bounding box center [441, 191] width 11 height 11
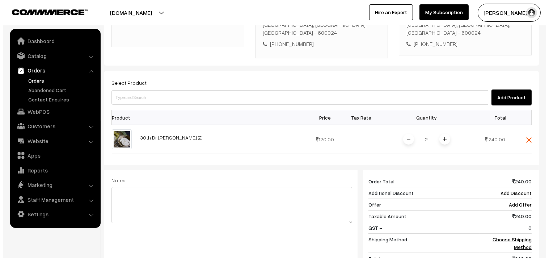
scroll to position [275, 0]
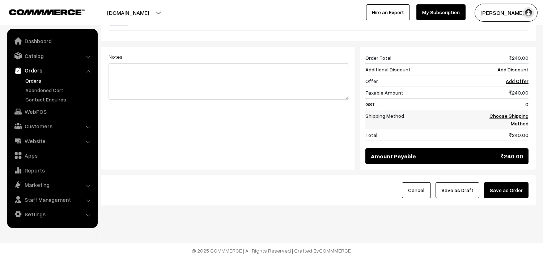
click at [512, 113] on link "Choose Shipping Method" at bounding box center [508, 119] width 39 height 14
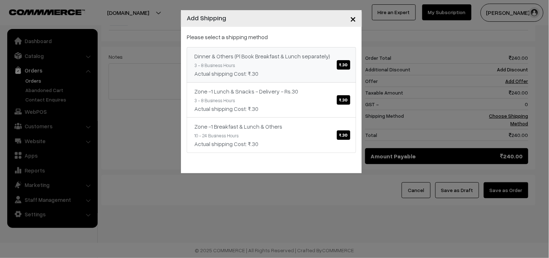
click at [348, 56] on div "Dinner & Others (Pl Book Breakfast & Lunch separately) ₹.30" at bounding box center [271, 56] width 154 height 9
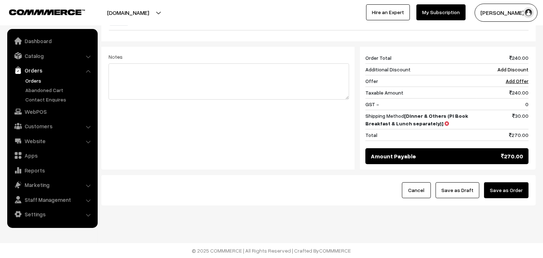
drag, startPoint x: 499, startPoint y: 192, endPoint x: 495, endPoint y: 190, distance: 4.2
click at [498, 192] on button "Save as Order" at bounding box center [506, 190] width 44 height 16
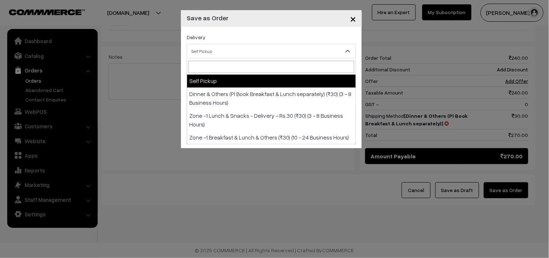
click at [231, 48] on span "Self Pickup" at bounding box center [271, 51] width 169 height 13
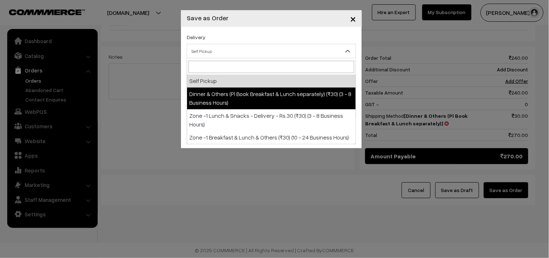
select select "DOP1"
select select "3"
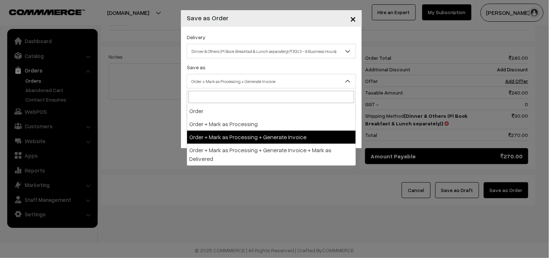
click at [257, 82] on span "Order + Mark as Processing + Generate Invoice" at bounding box center [271, 81] width 169 height 13
drag, startPoint x: 254, startPoint y: 134, endPoint x: 196, endPoint y: 108, distance: 63.8
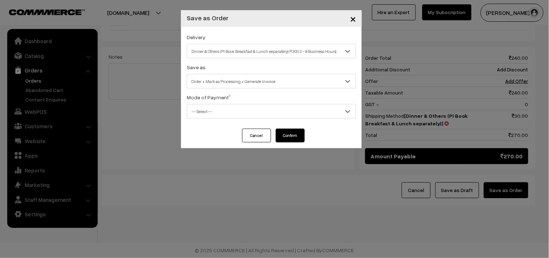
click at [196, 108] on span "-- Select --" at bounding box center [271, 111] width 169 height 13
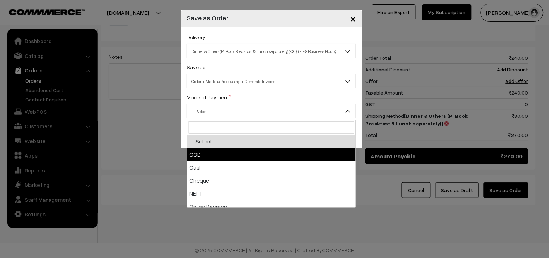
select select "1"
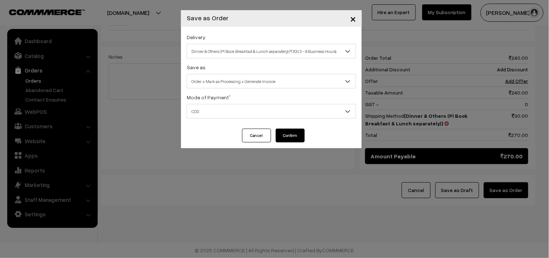
click at [294, 138] on button "Confirm" at bounding box center [290, 135] width 29 height 14
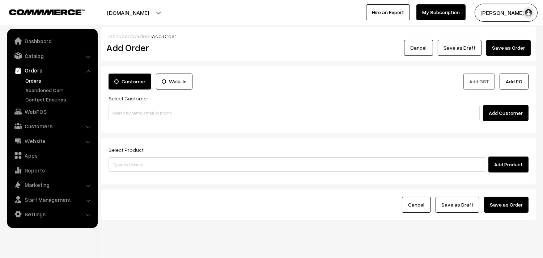
click at [36, 80] on link "Orders" at bounding box center [60, 81] width 72 height 8
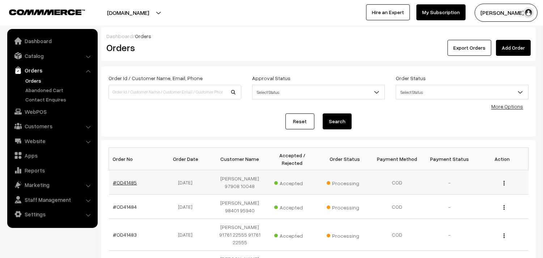
click at [133, 185] on link "#OD41485" at bounding box center [125, 182] width 24 height 6
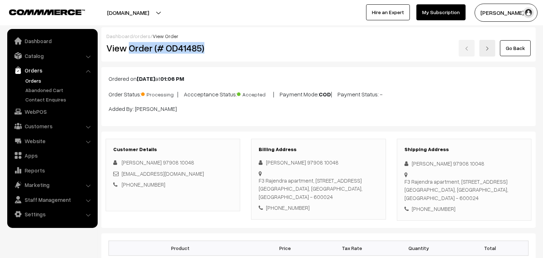
drag, startPoint x: 131, startPoint y: 46, endPoint x: 234, endPoint y: 43, distance: 103.1
click at [234, 43] on h2 "View Order (# OD41485)" at bounding box center [173, 47] width 134 height 11
copy h2 "Order (# OD41485)"
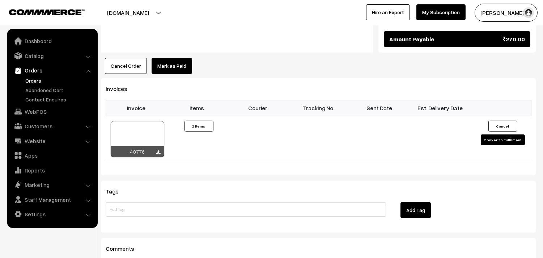
scroll to position [442, 0]
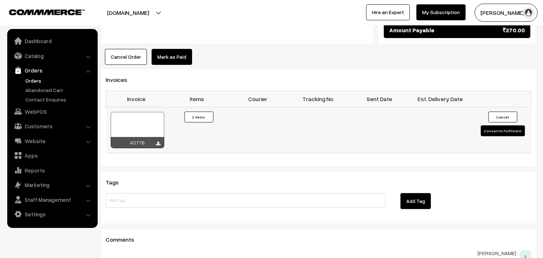
click at [157, 141] on icon at bounding box center [158, 143] width 4 height 5
click at [39, 114] on link "WebPOS" at bounding box center [52, 111] width 86 height 13
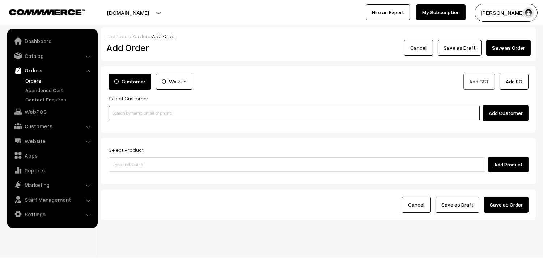
click at [159, 112] on input at bounding box center [293, 113] width 371 height 14
paste input "98419 45817"
type input "98419 45817"
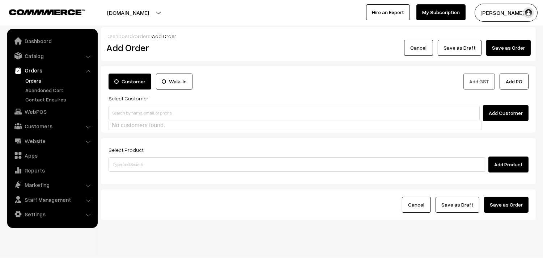
click at [122, 105] on div "Add Customer" at bounding box center [318, 113] width 420 height 16
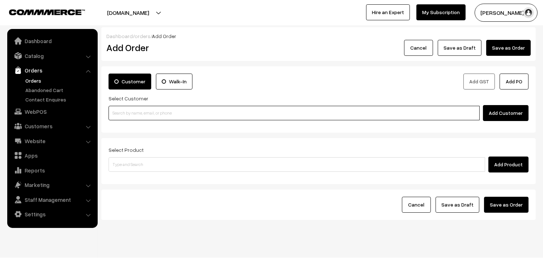
click at [124, 110] on input at bounding box center [293, 113] width 371 height 14
paste input "98419 45817"
click at [123, 110] on input "98419 45817" at bounding box center [293, 113] width 371 height 14
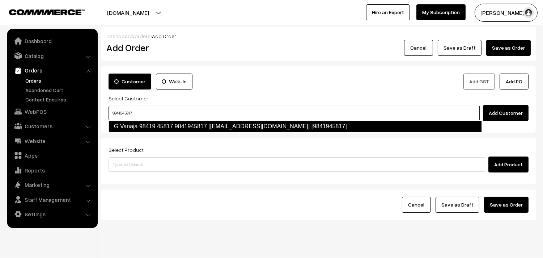
click at [224, 128] on link "G Vanaja 98419 45817 9841945817 [annams180@gmail.com] [9841945817]" at bounding box center [294, 126] width 373 height 12
type input "9841945817"
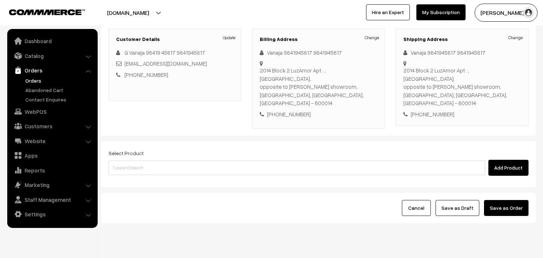
scroll to position [98, 0]
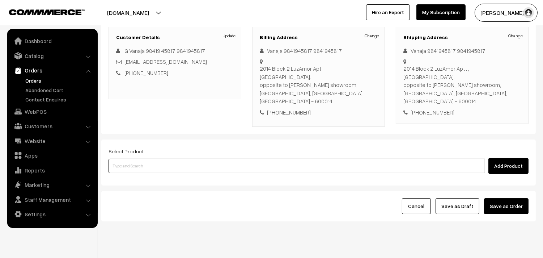
drag, startPoint x: 134, startPoint y: 151, endPoint x: 136, endPoint y: 148, distance: 4.0
click at [135, 158] on input at bounding box center [296, 165] width 376 height 14
type input "kanche"
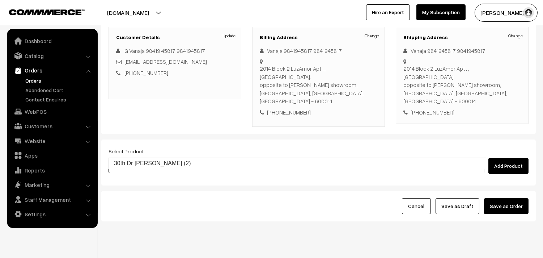
click at [136, 160] on link "30th Dr Kancheepuram Idly (2)" at bounding box center [297, 163] width 377 height 11
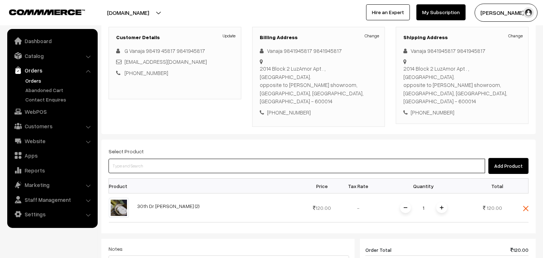
click at [141, 158] on input at bounding box center [296, 165] width 376 height 14
type input "poori"
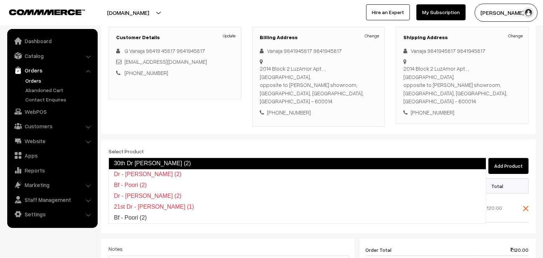
click at [139, 165] on link "30th Dr Poori (2)" at bounding box center [297, 163] width 378 height 12
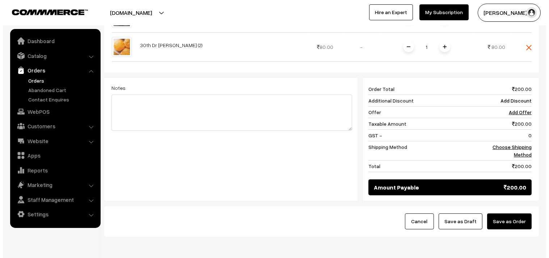
scroll to position [297, 0]
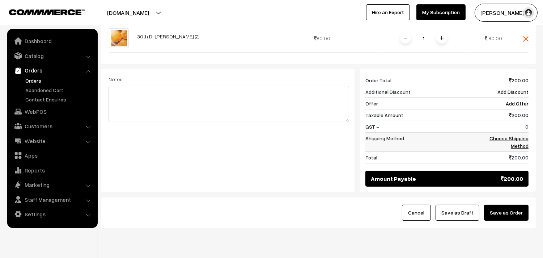
click at [508, 135] on link "Choose Shipping Method" at bounding box center [508, 142] width 39 height 14
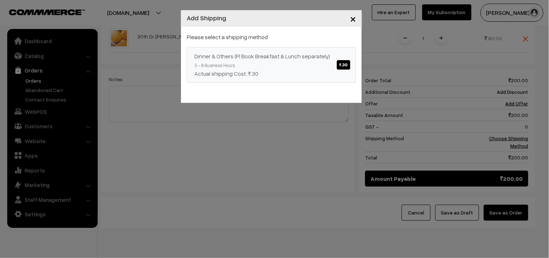
click at [342, 64] on span "₹.30" at bounding box center [343, 64] width 13 height 9
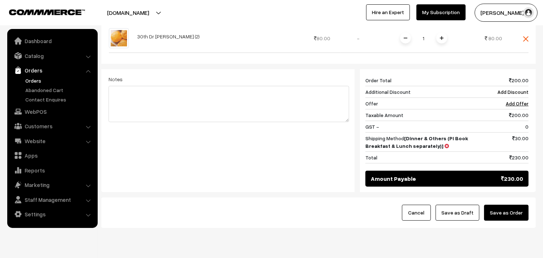
click at [494, 204] on button "Save as Order" at bounding box center [506, 212] width 44 height 16
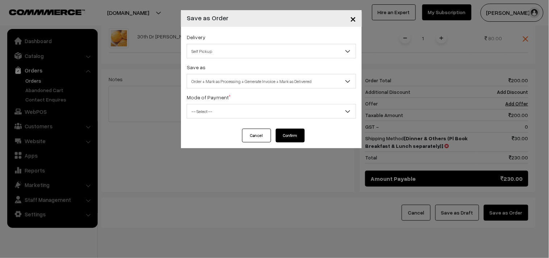
click at [224, 51] on span "Self Pickup" at bounding box center [271, 51] width 169 height 13
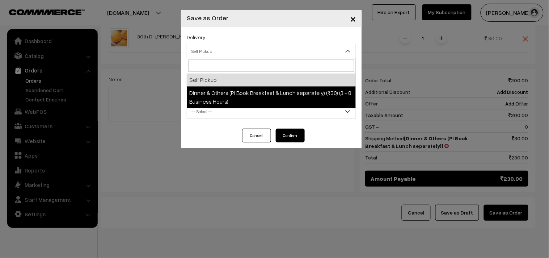
select select "DOP1"
select select "3"
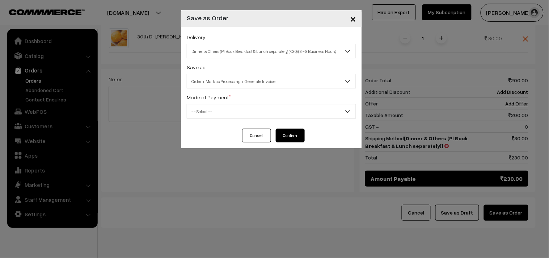
click at [234, 82] on span "Order + Mark as Processing + Generate Invoice" at bounding box center [271, 81] width 169 height 13
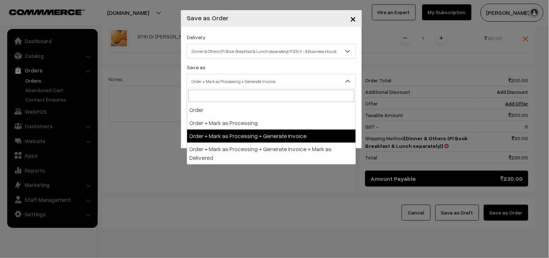
drag, startPoint x: 245, startPoint y: 131, endPoint x: 234, endPoint y: 128, distance: 11.8
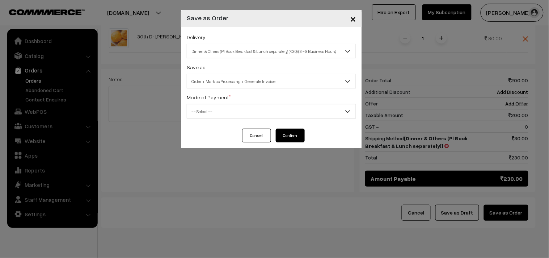
click at [215, 118] on span "-- Select --" at bounding box center [271, 111] width 169 height 13
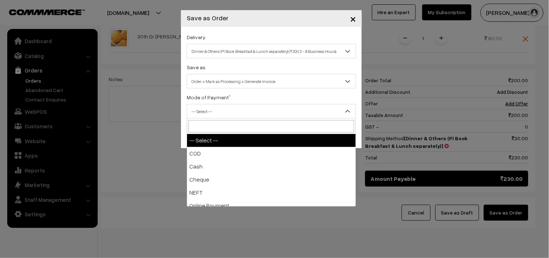
drag, startPoint x: 199, startPoint y: 158, endPoint x: 273, endPoint y: 157, distance: 73.4
select select "1"
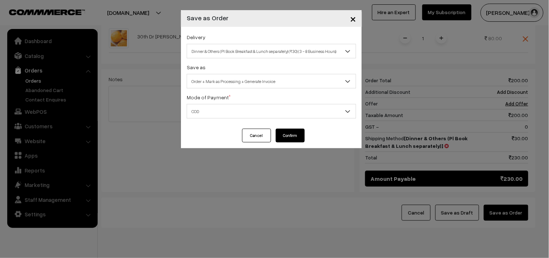
click at [302, 136] on button "Confirm" at bounding box center [290, 135] width 29 height 14
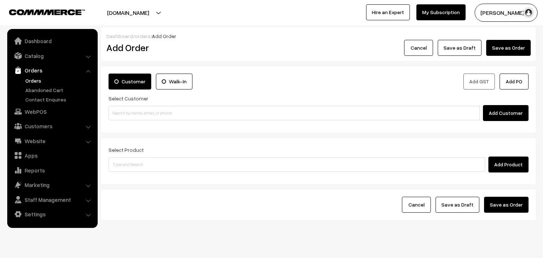
click at [38, 81] on link "Orders" at bounding box center [60, 81] width 72 height 8
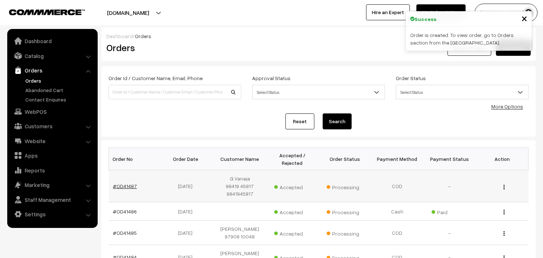
click at [122, 186] on link "#OD41487" at bounding box center [125, 186] width 24 height 6
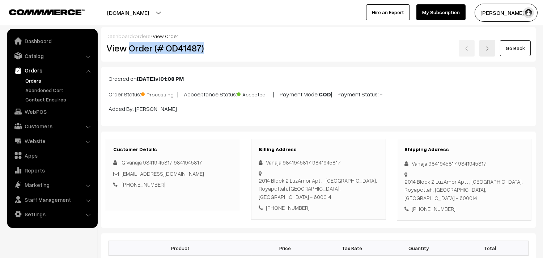
click at [217, 46] on h2 "View Order (# OD41487)" at bounding box center [173, 47] width 134 height 11
copy h2 "Order (# OD41487)"
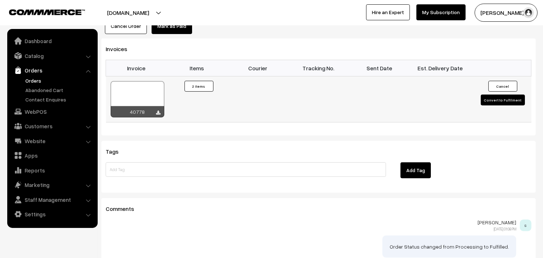
scroll to position [486, 0]
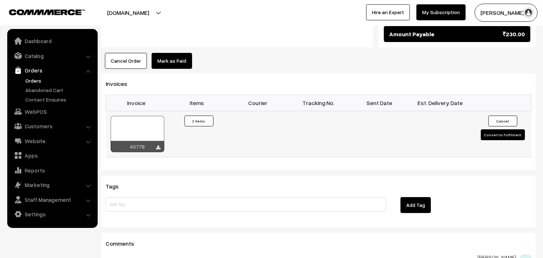
click at [157, 145] on icon at bounding box center [158, 147] width 4 height 5
click at [34, 78] on link "Orders" at bounding box center [60, 81] width 72 height 8
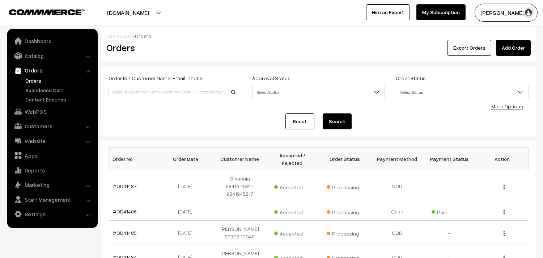
click at [25, 77] on link "Orders" at bounding box center [60, 81] width 72 height 8
click at [31, 83] on link "Orders" at bounding box center [60, 81] width 72 height 8
click at [35, 80] on link "Orders" at bounding box center [60, 81] width 72 height 8
click at [25, 80] on link "Orders" at bounding box center [60, 81] width 72 height 8
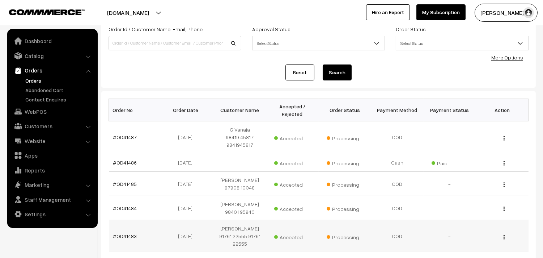
scroll to position [120, 0]
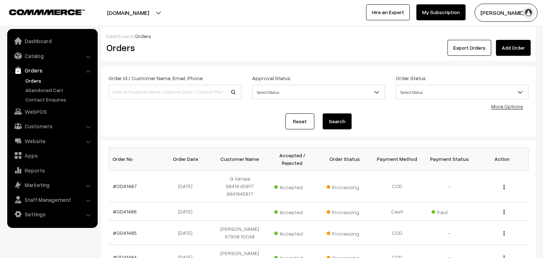
click at [38, 80] on link "Orders" at bounding box center [60, 81] width 72 height 8
